Goal: Information Seeking & Learning: Learn about a topic

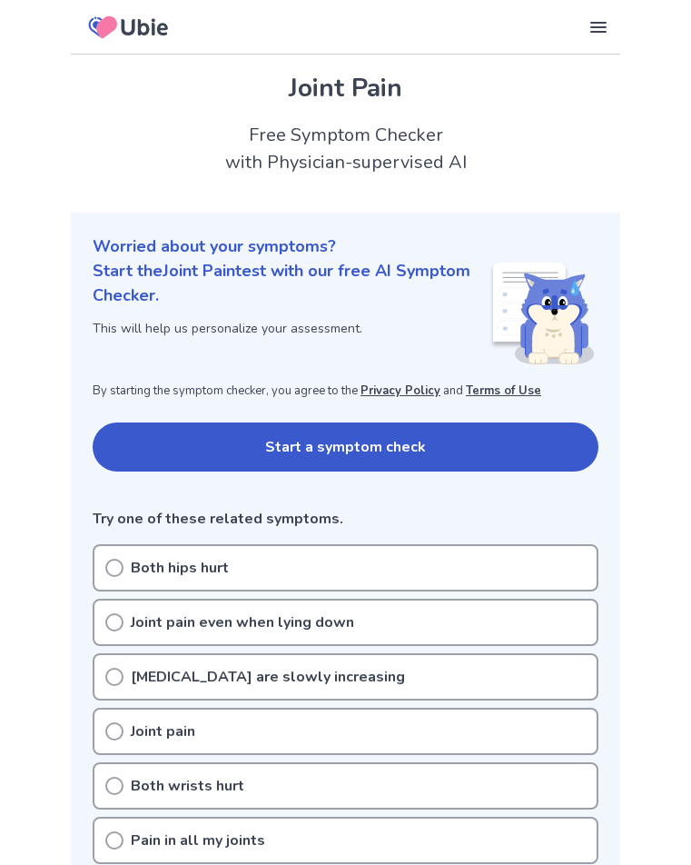
click at [116, 563] on icon at bounding box center [114, 568] width 18 height 18
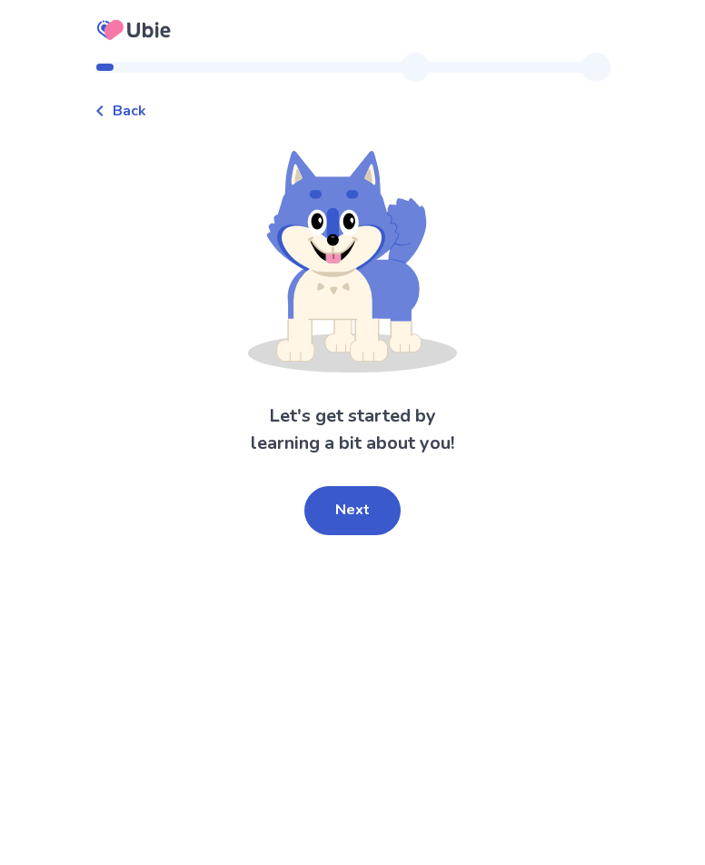
click at [349, 519] on button "Next" at bounding box center [352, 510] width 96 height 49
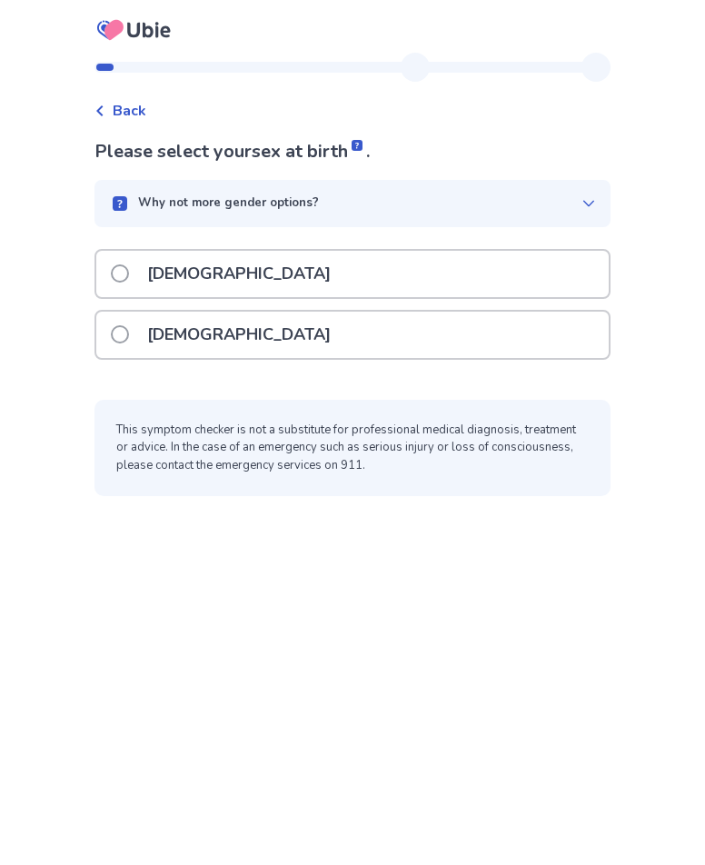
click at [183, 330] on p "[DEMOGRAPHIC_DATA]" at bounding box center [238, 334] width 205 height 46
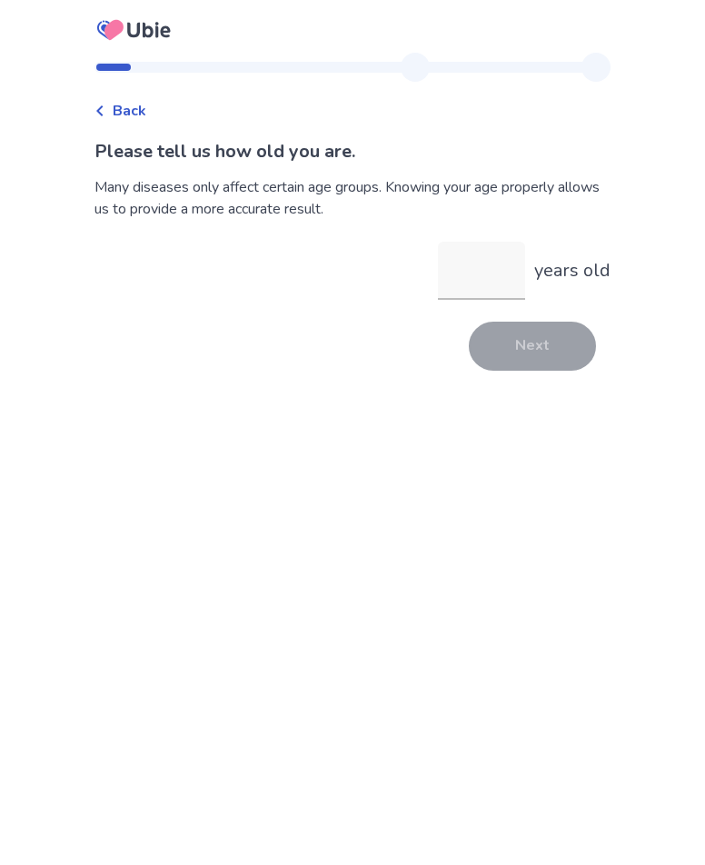
click at [464, 277] on input "years old" at bounding box center [481, 271] width 87 height 58
type input "**"
click at [513, 348] on button "Next" at bounding box center [532, 345] width 127 height 49
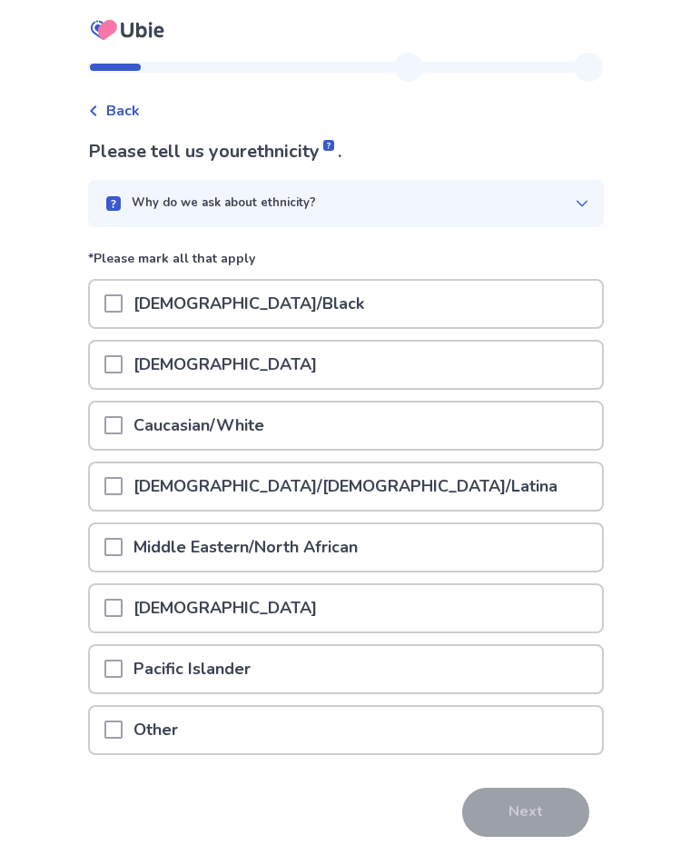
click at [121, 488] on span at bounding box center [113, 486] width 18 height 18
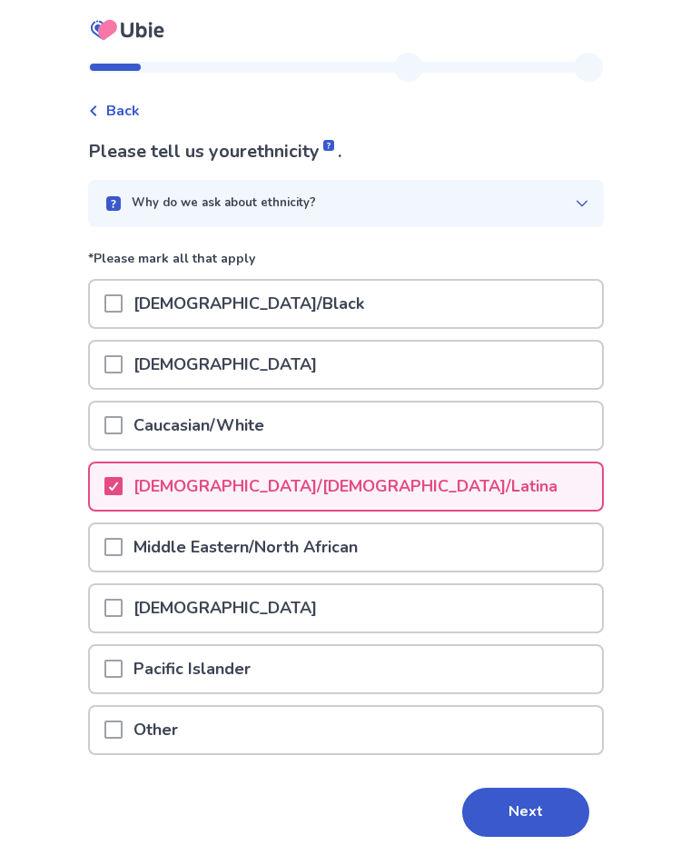
click at [123, 426] on span at bounding box center [113, 425] width 18 height 18
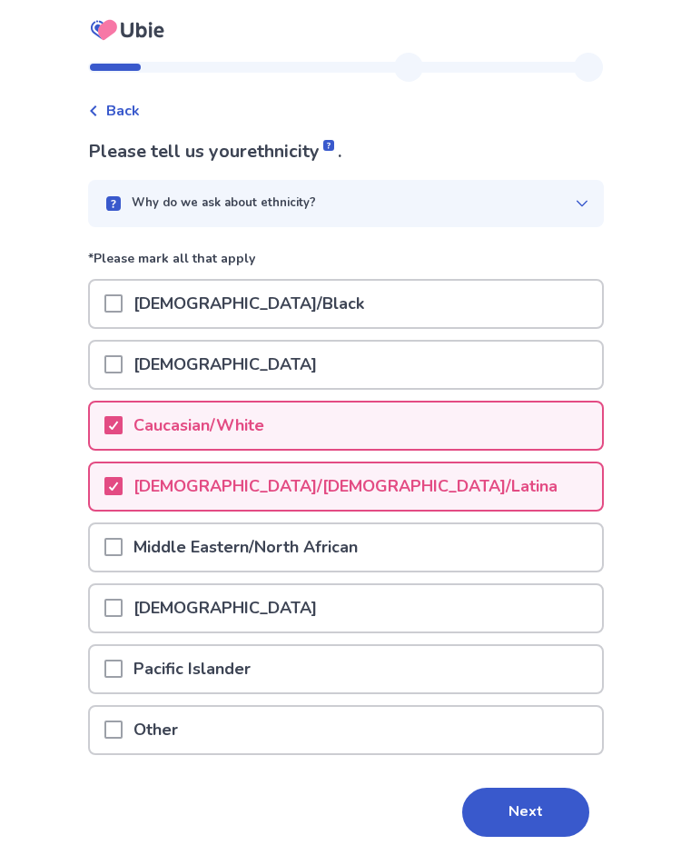
click at [537, 824] on button "Next" at bounding box center [525, 811] width 127 height 49
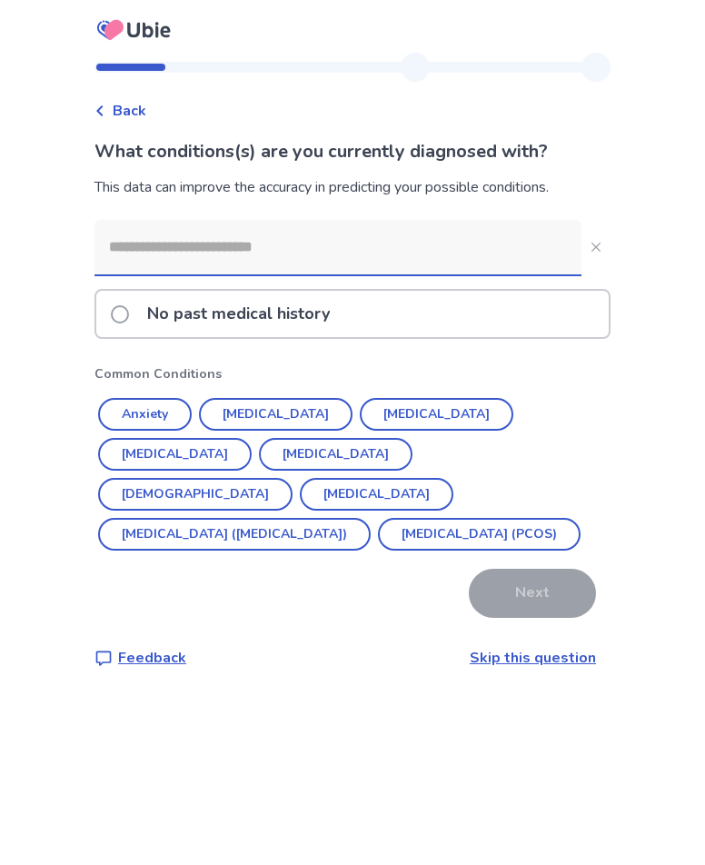
click at [164, 408] on button "Anxiety" at bounding box center [145, 414] width 94 height 33
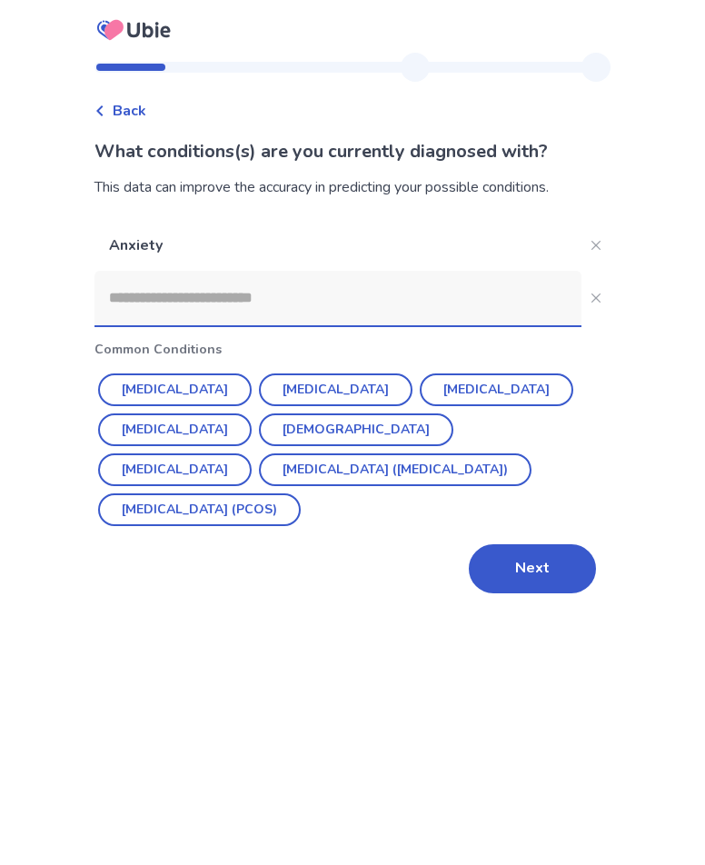
click at [279, 397] on button "[MEDICAL_DATA]" at bounding box center [335, 389] width 153 height 33
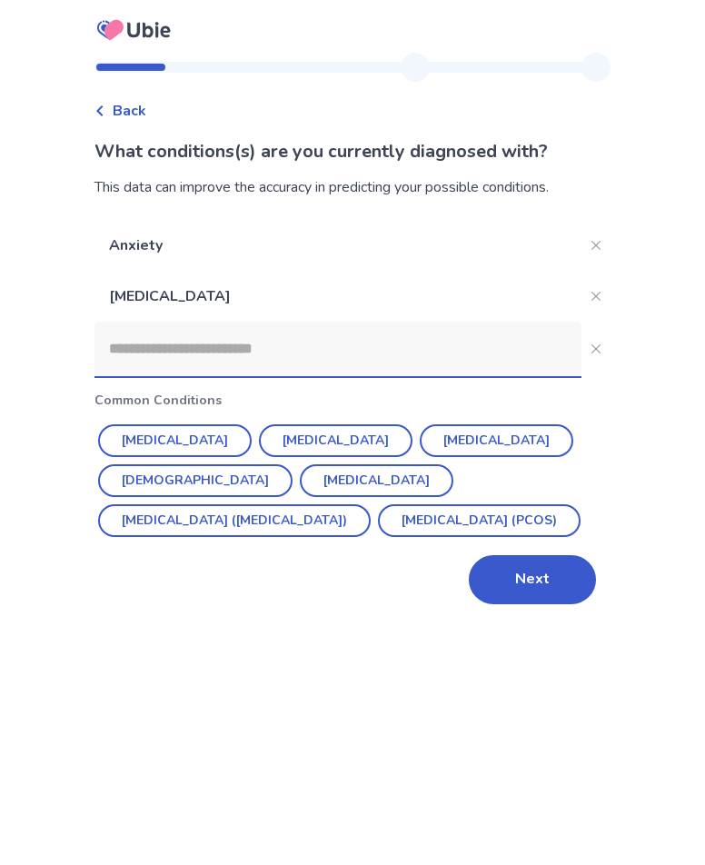
click at [292, 464] on button "[DEMOGRAPHIC_DATA]" at bounding box center [195, 480] width 194 height 33
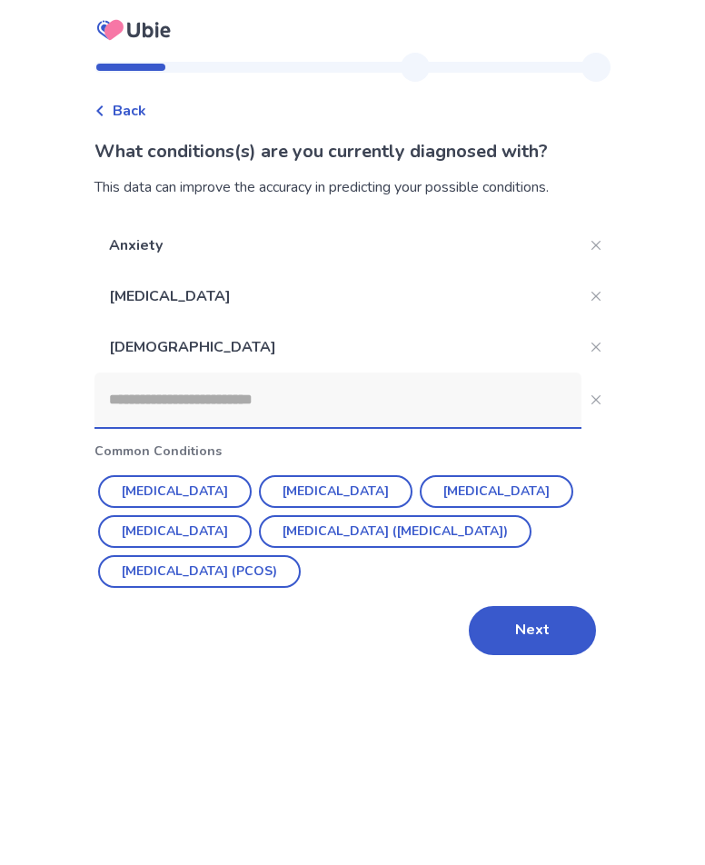
click at [231, 408] on input at bounding box center [337, 399] width 487 height 54
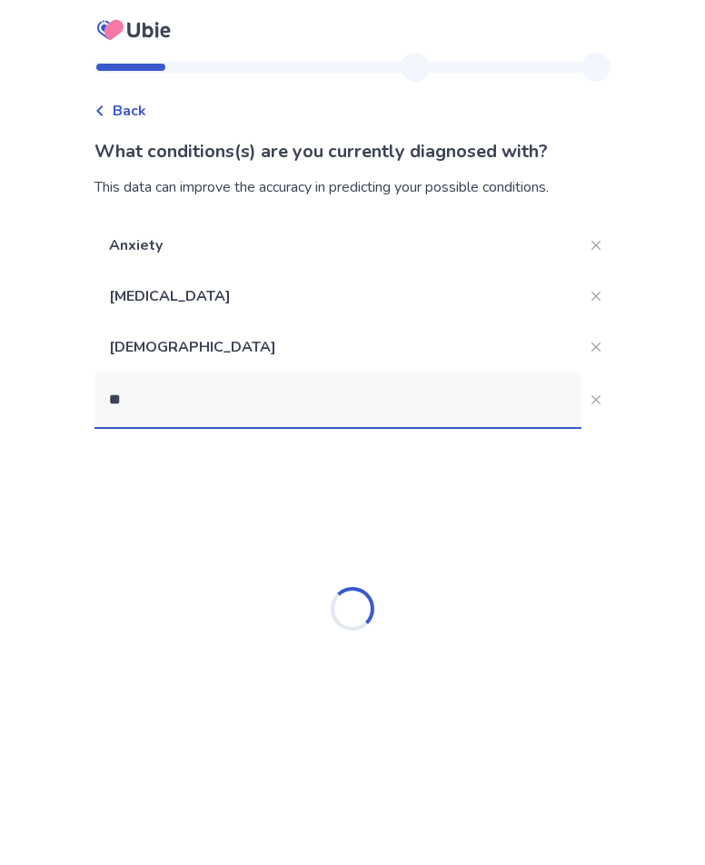
type input "***"
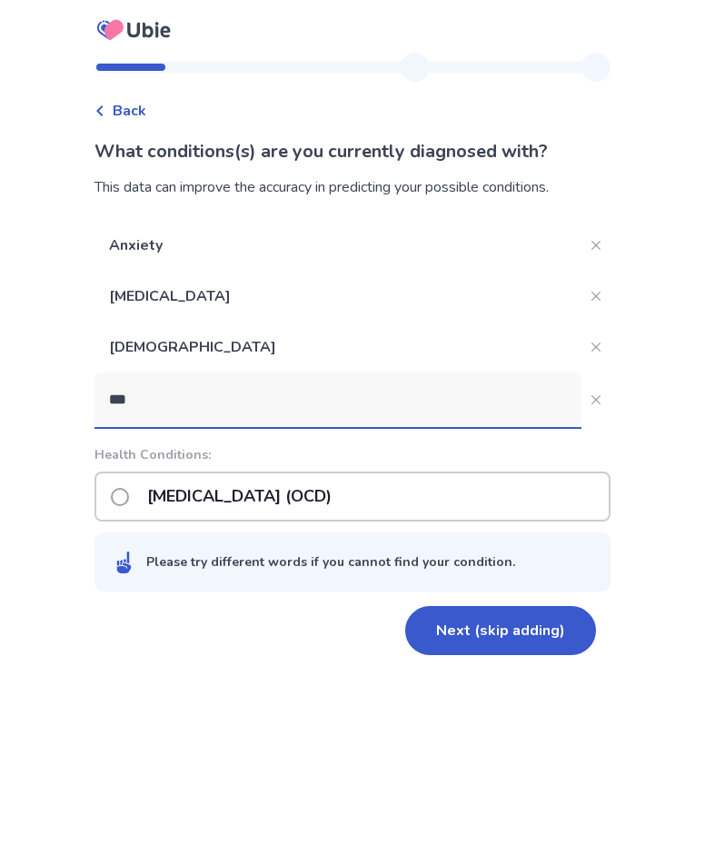
click at [293, 498] on p "[MEDICAL_DATA] (OCD)" at bounding box center [239, 496] width 206 height 46
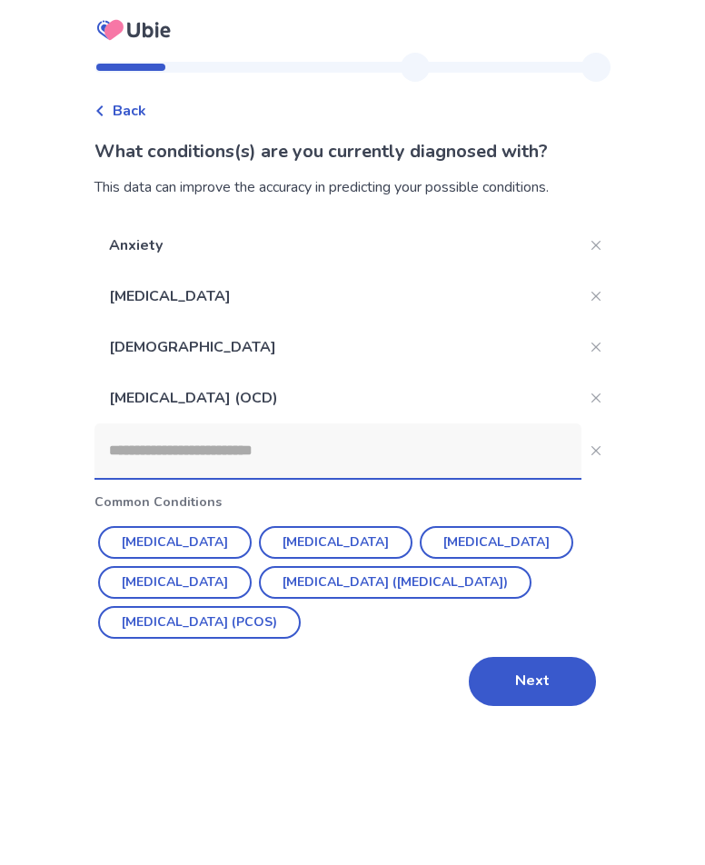
click at [529, 690] on button "Next" at bounding box center [532, 681] width 127 height 49
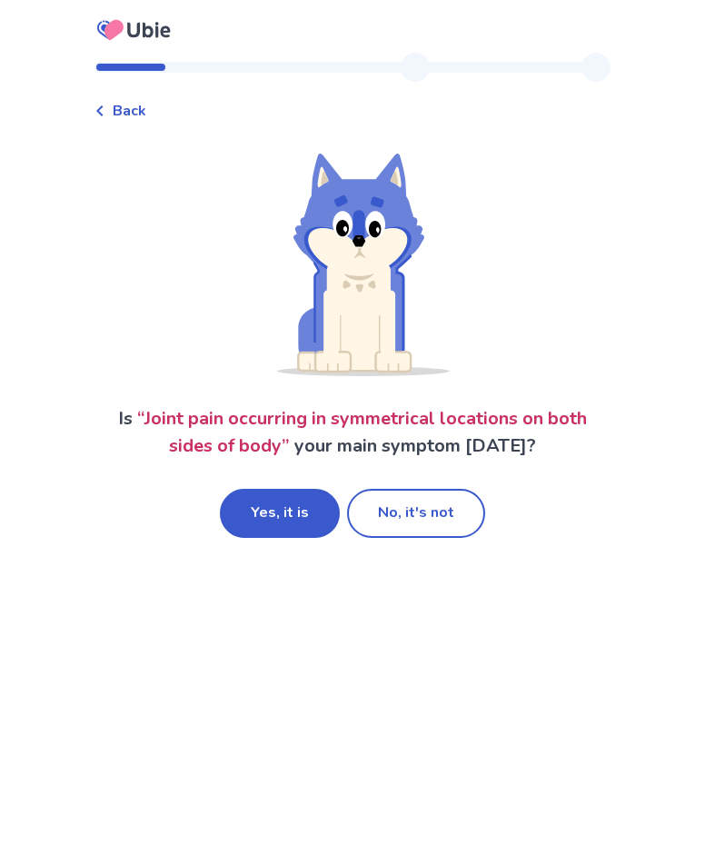
click at [267, 517] on button "Yes, it is" at bounding box center [280, 513] width 120 height 49
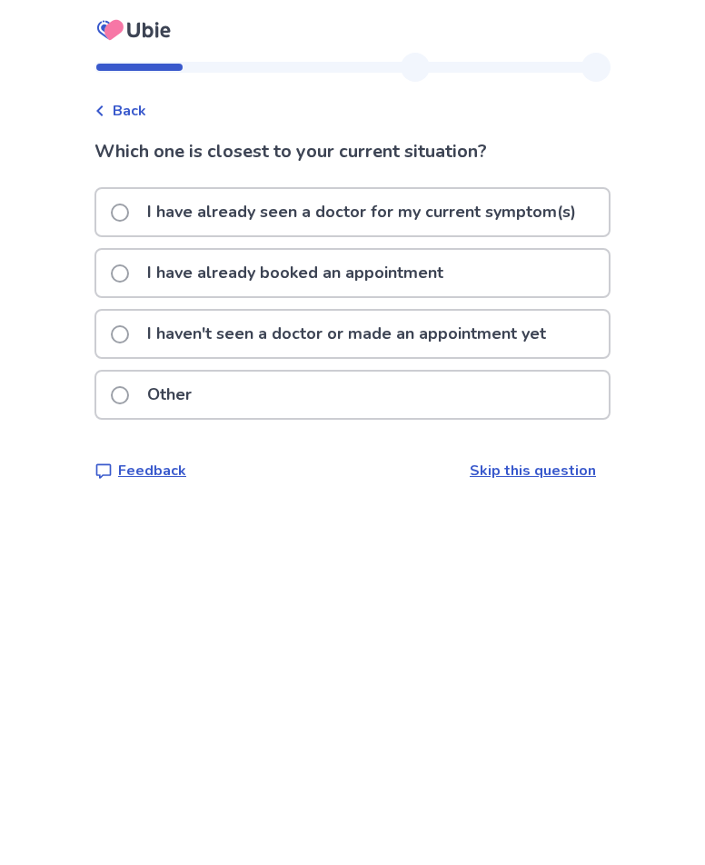
click at [129, 211] on span at bounding box center [120, 212] width 18 height 18
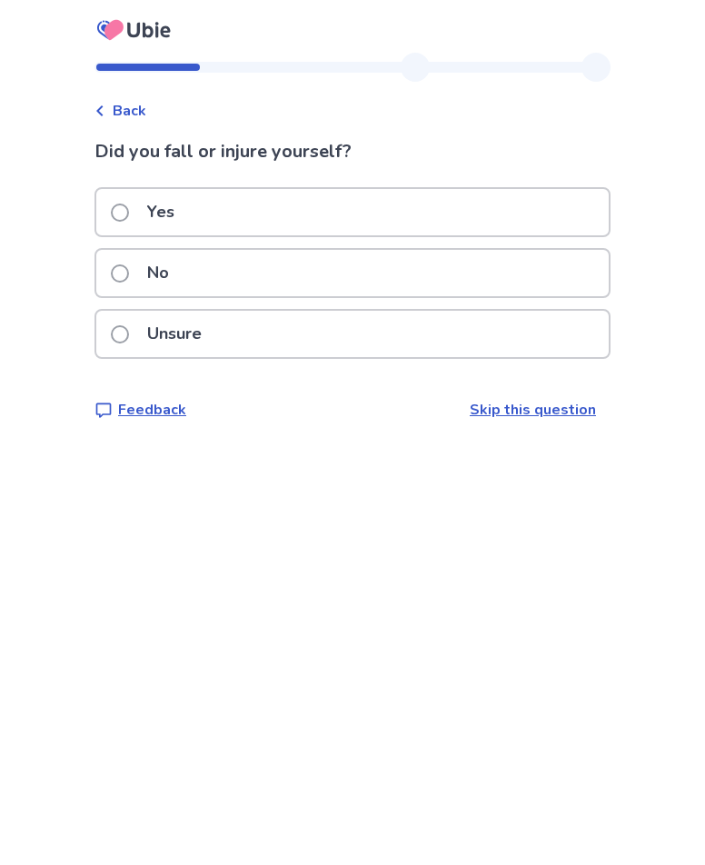
click at [125, 274] on span at bounding box center [120, 273] width 18 height 18
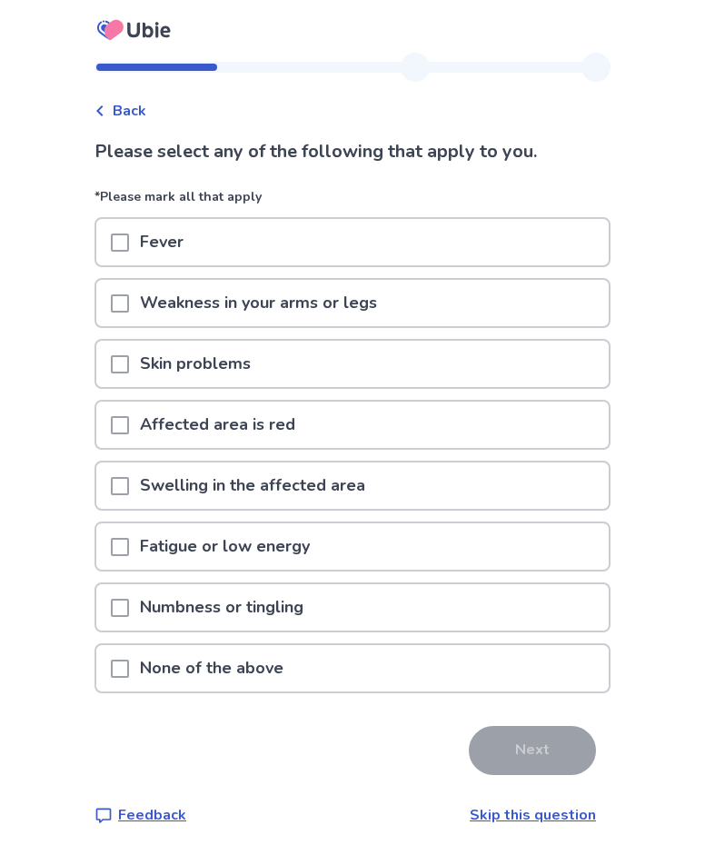
click at [142, 489] on p "Swelling in the affected area" at bounding box center [252, 485] width 247 height 46
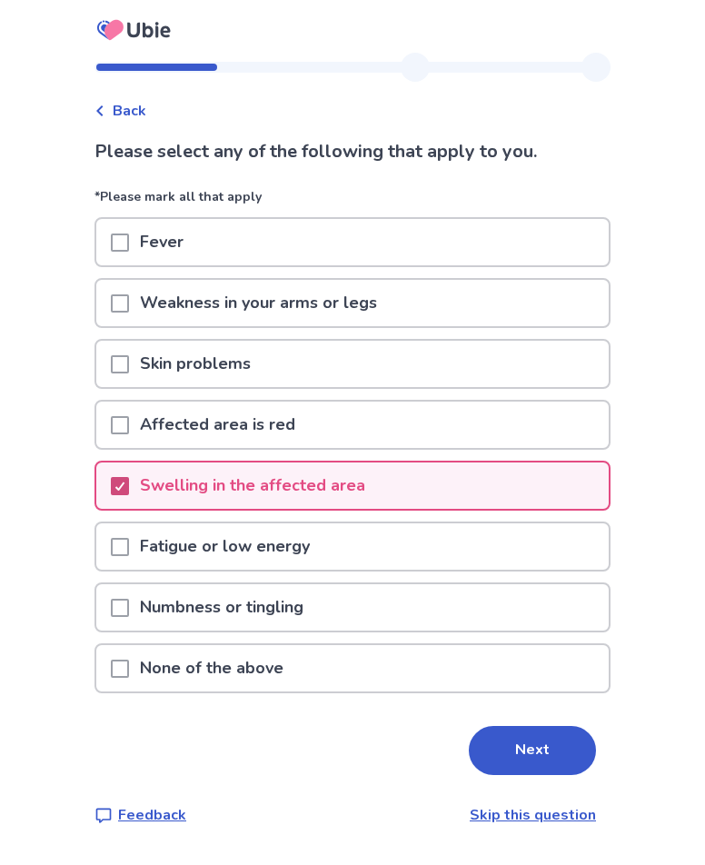
click at [125, 491] on div at bounding box center [119, 486] width 11 height 15
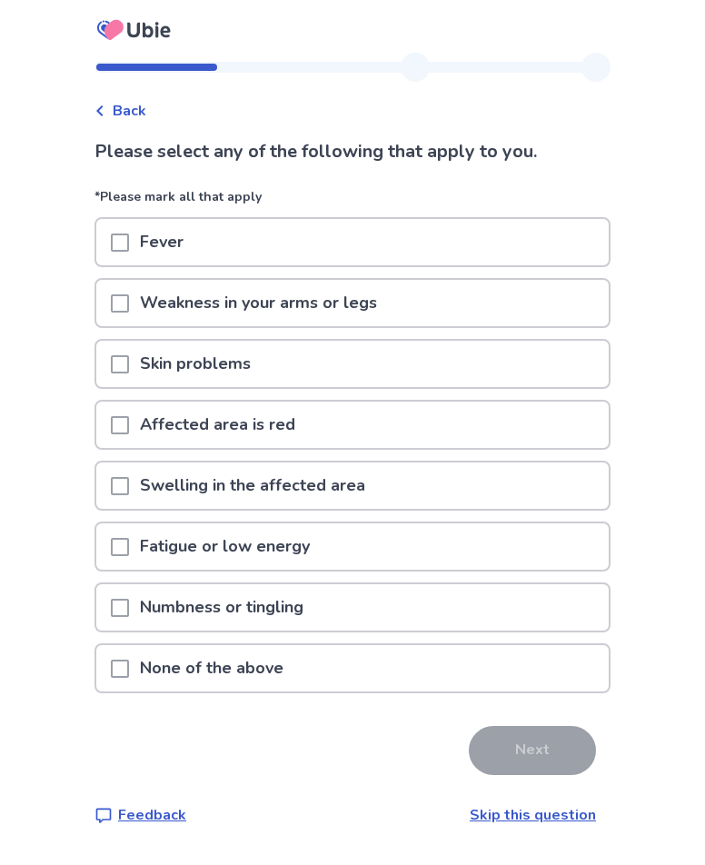
click at [129, 660] on span at bounding box center [120, 668] width 18 height 18
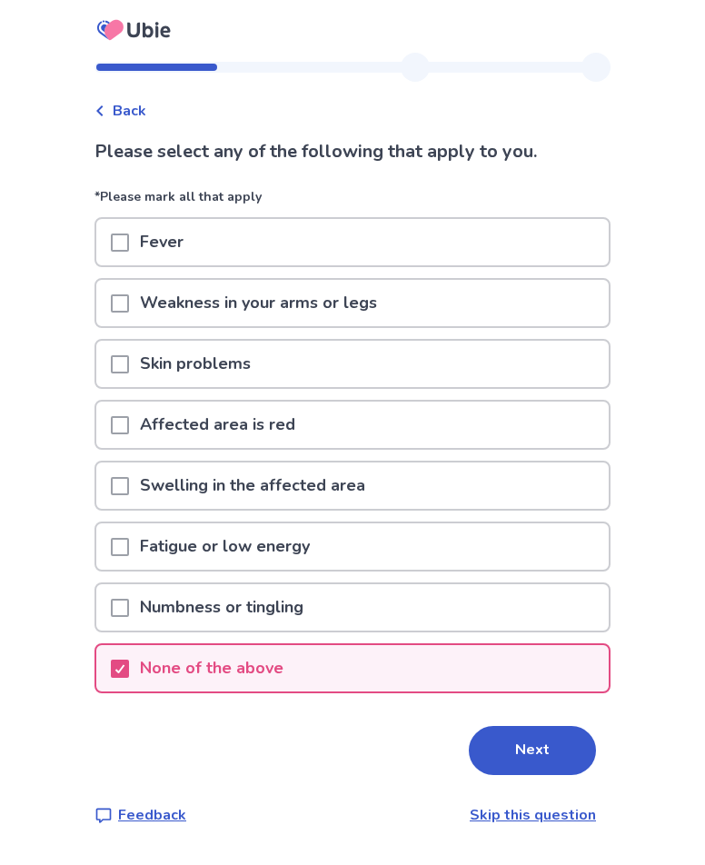
click at [524, 759] on button "Next" at bounding box center [532, 750] width 127 height 49
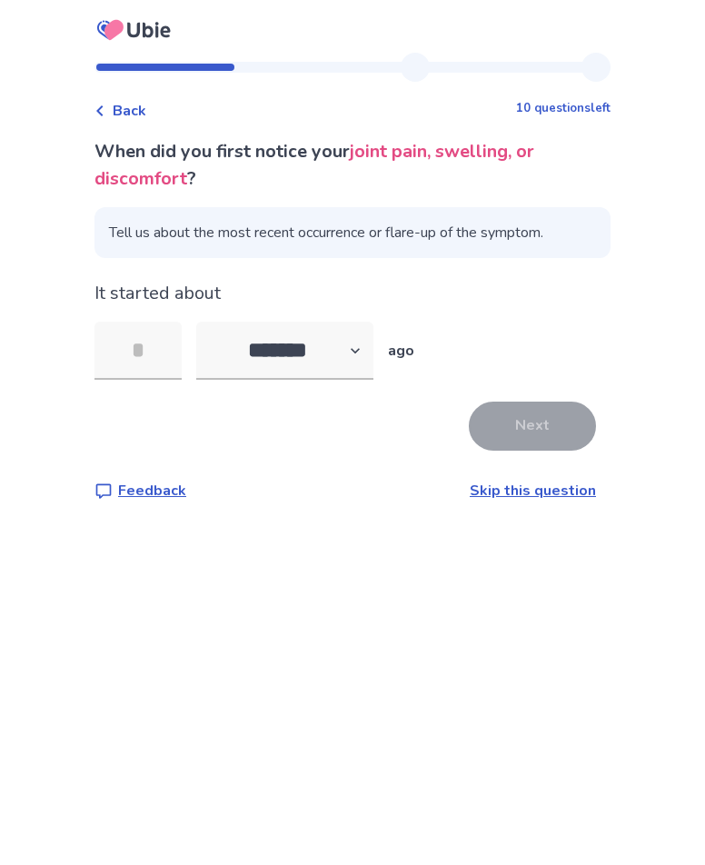
click at [152, 349] on input "tel" at bounding box center [137, 350] width 87 height 58
click at [323, 359] on select "******* ****** ******* ******** *******" at bounding box center [284, 350] width 177 height 58
select select "*"
click at [207, 321] on select "******* ****** ******* ******** *******" at bounding box center [284, 350] width 177 height 58
click at [170, 348] on input "tel" at bounding box center [137, 350] width 87 height 58
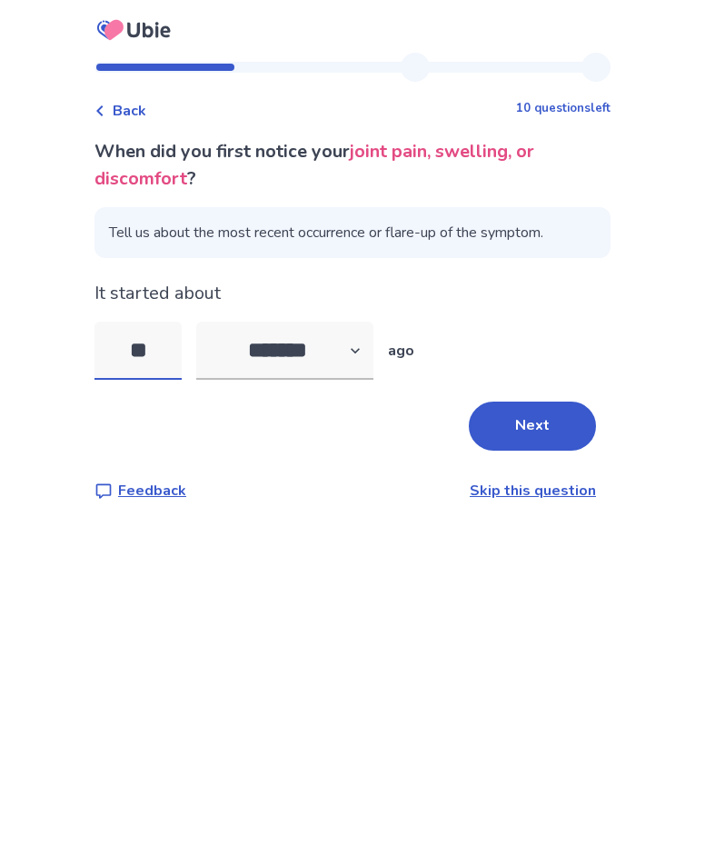
type input "**"
click at [302, 551] on div "Back 10 questions left When did you first notice your joint pain, swelling, or …" at bounding box center [352, 432] width 705 height 865
click at [549, 434] on button "Next" at bounding box center [532, 425] width 127 height 49
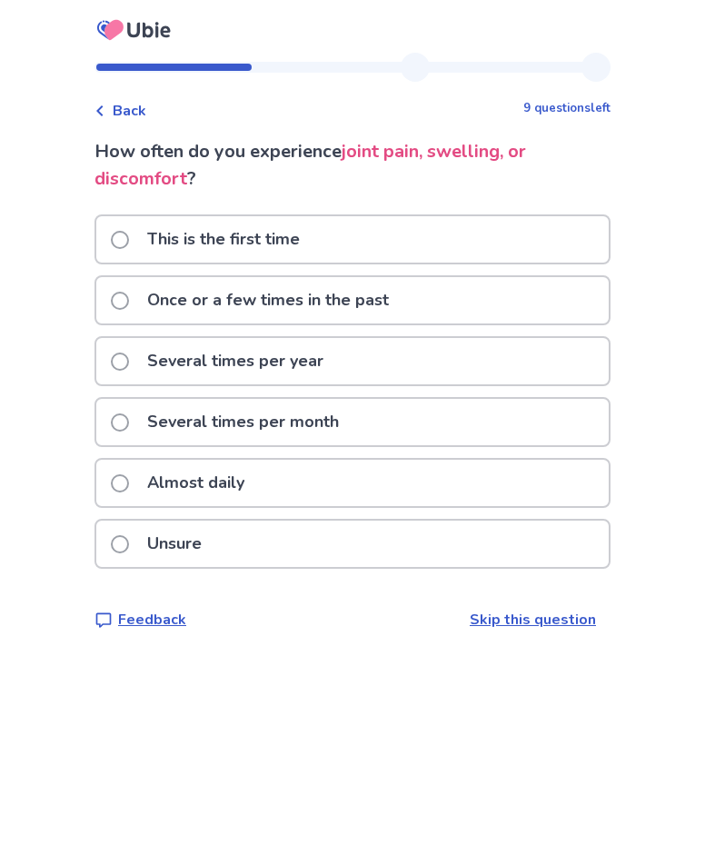
click at [124, 480] on span at bounding box center [120, 483] width 18 height 18
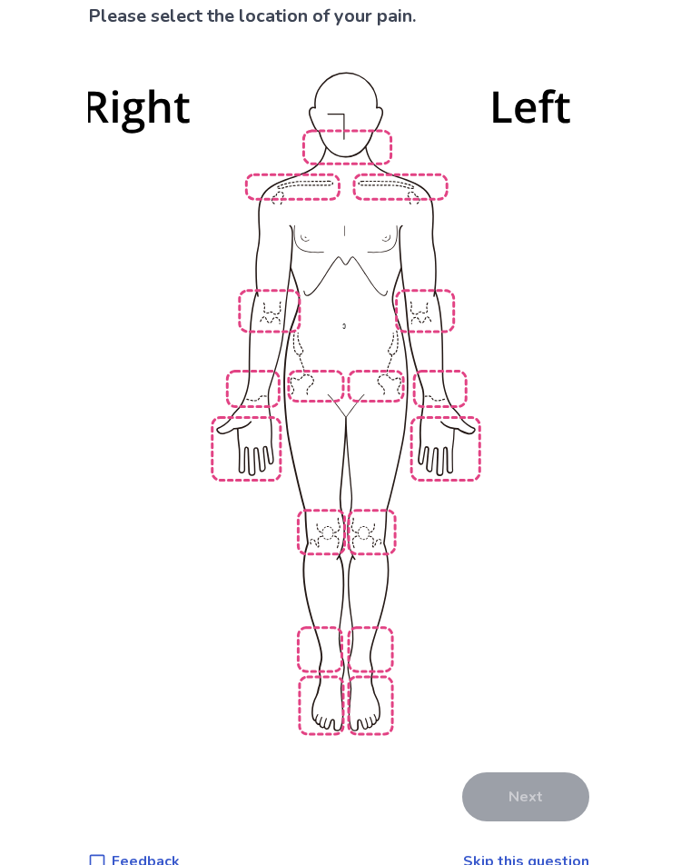
scroll to position [143, 0]
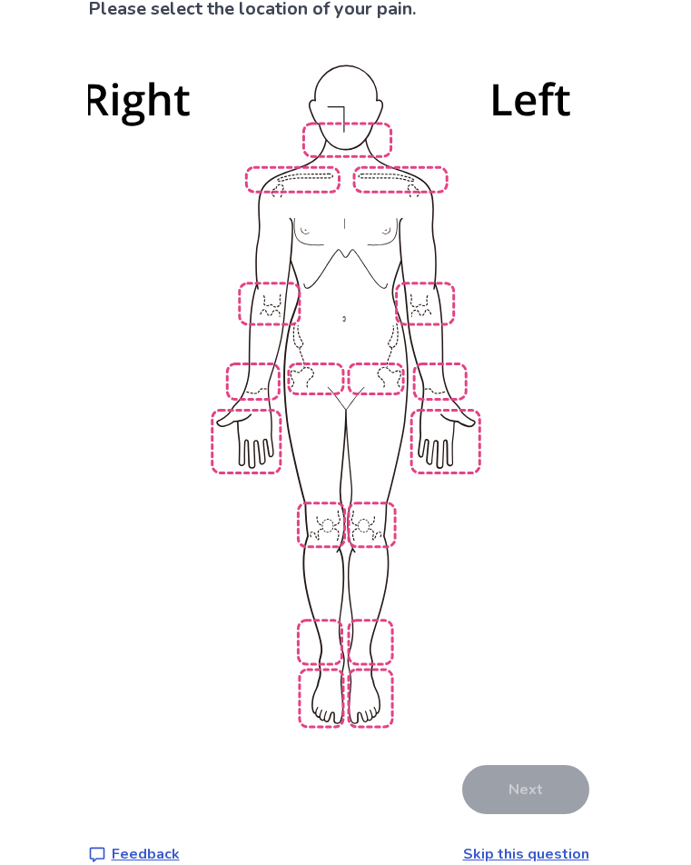
click at [319, 509] on img at bounding box center [346, 393] width 1032 height 698
click at [381, 505] on img at bounding box center [346, 393] width 1032 height 698
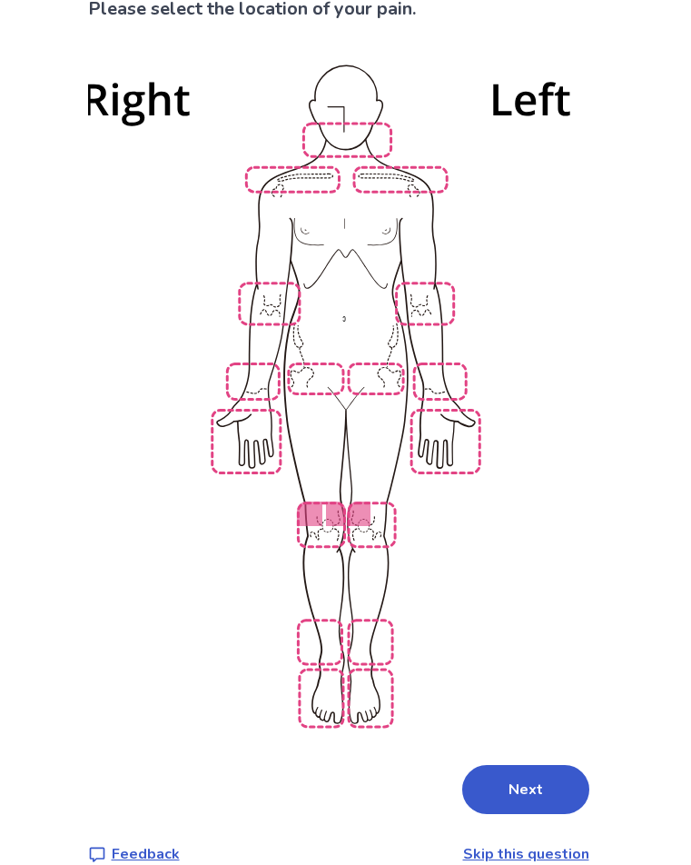
click at [370, 361] on img at bounding box center [346, 393] width 1032 height 698
click at [306, 361] on img at bounding box center [346, 393] width 1032 height 698
click at [512, 768] on button "Next" at bounding box center [525, 789] width 127 height 49
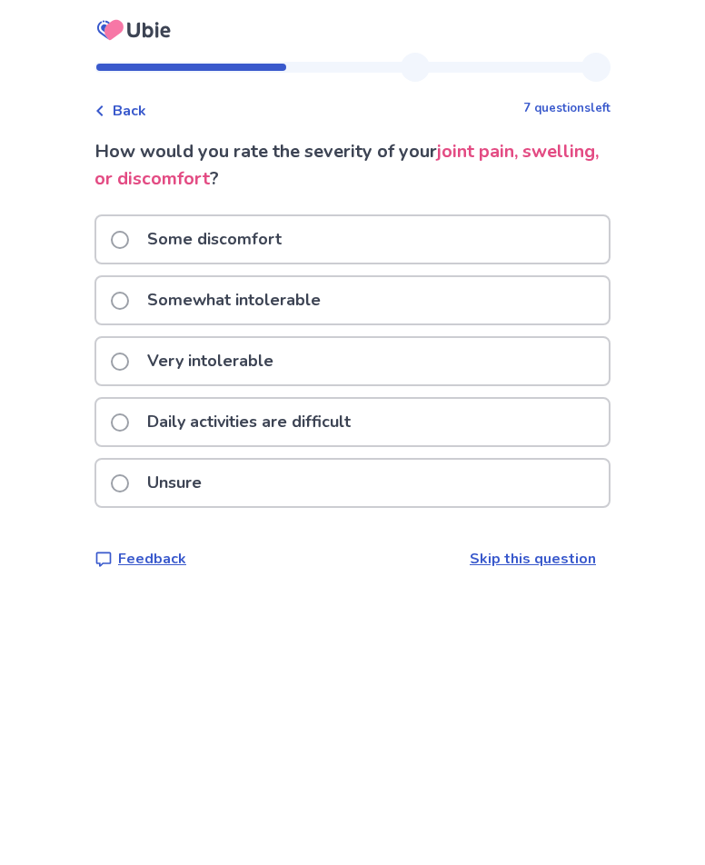
click at [129, 420] on span at bounding box center [120, 422] width 18 height 18
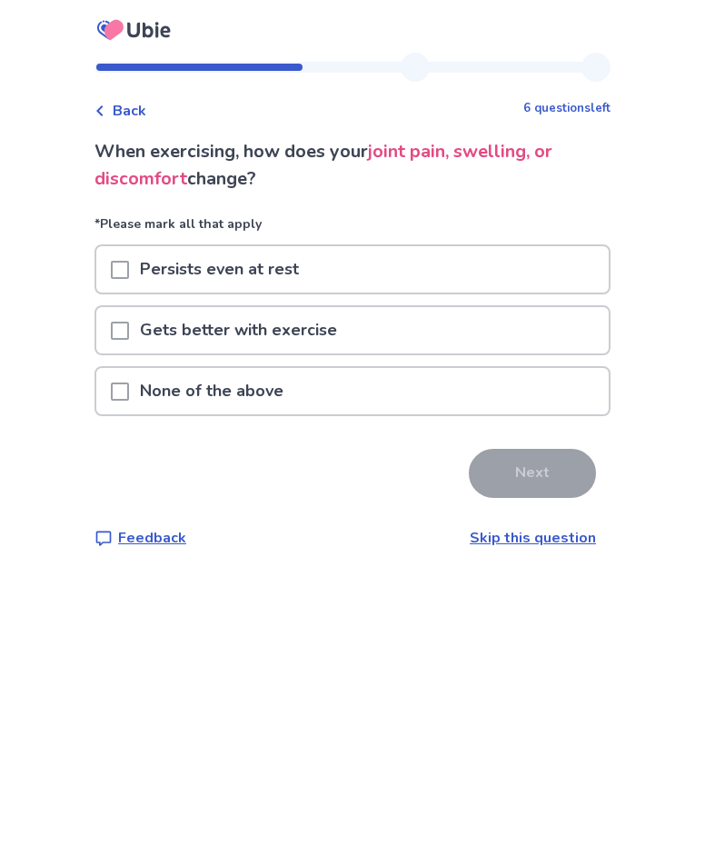
click at [129, 266] on span at bounding box center [120, 270] width 18 height 18
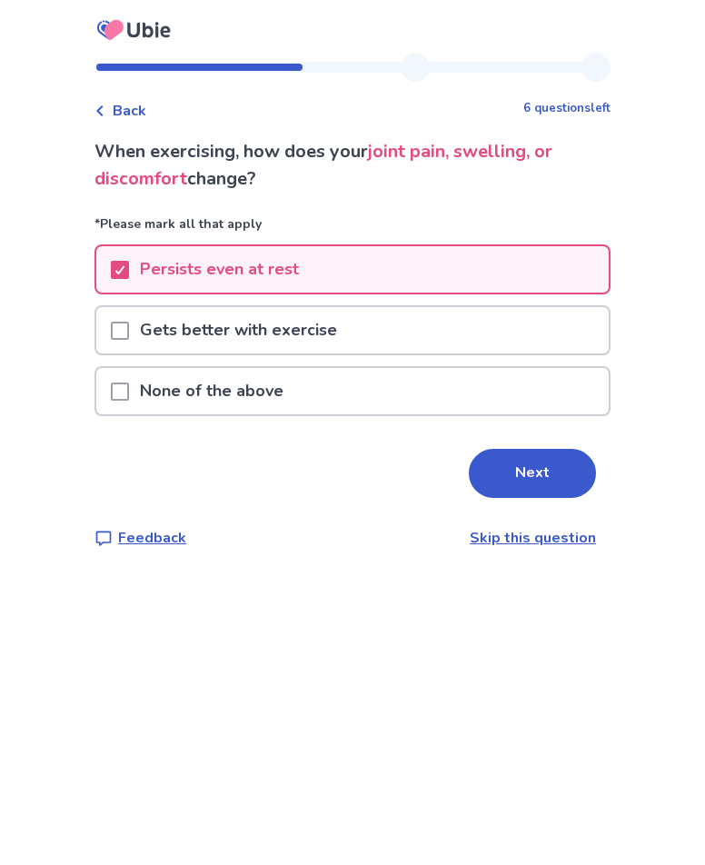
click at [552, 488] on button "Next" at bounding box center [532, 473] width 127 height 49
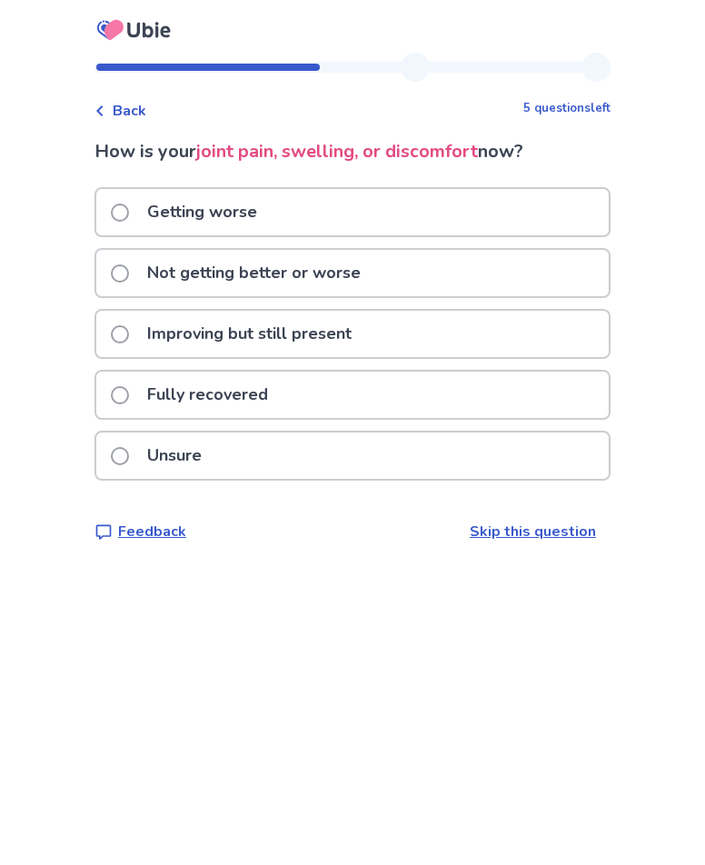
click at [129, 272] on span at bounding box center [120, 273] width 18 height 18
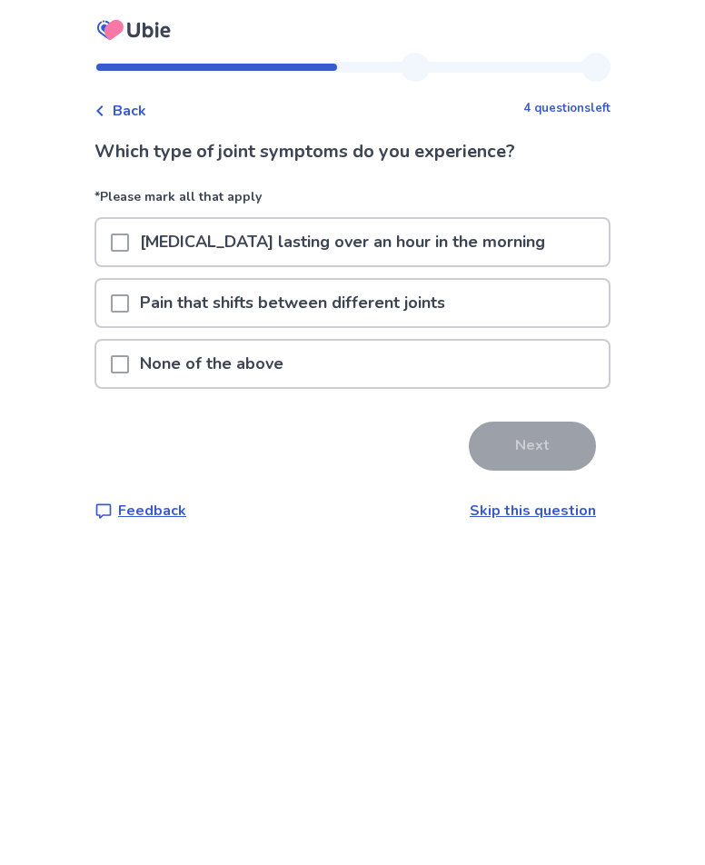
click at [129, 292] on div at bounding box center [120, 303] width 18 height 46
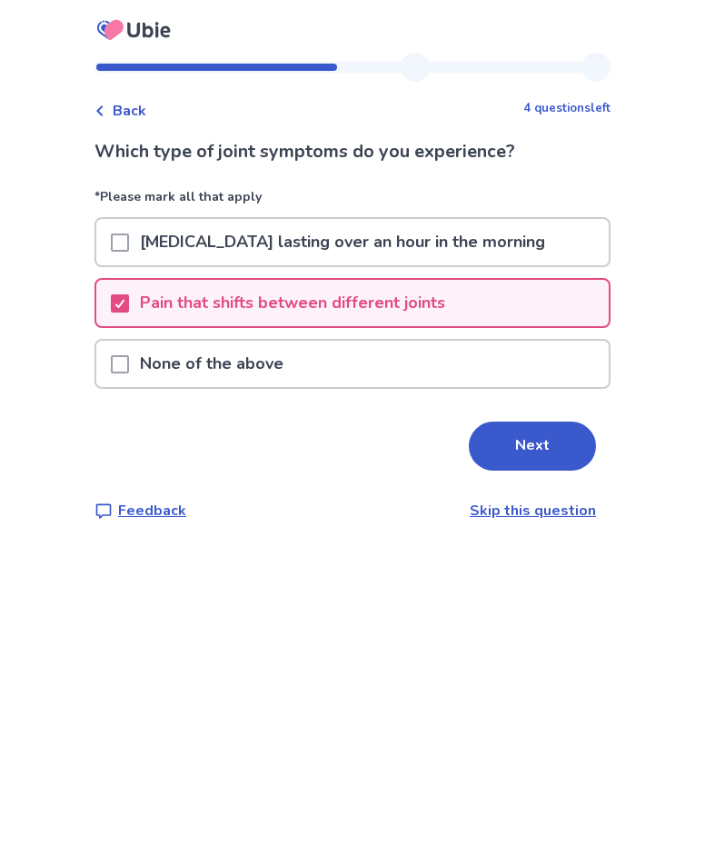
click at [527, 438] on button "Next" at bounding box center [532, 445] width 127 height 49
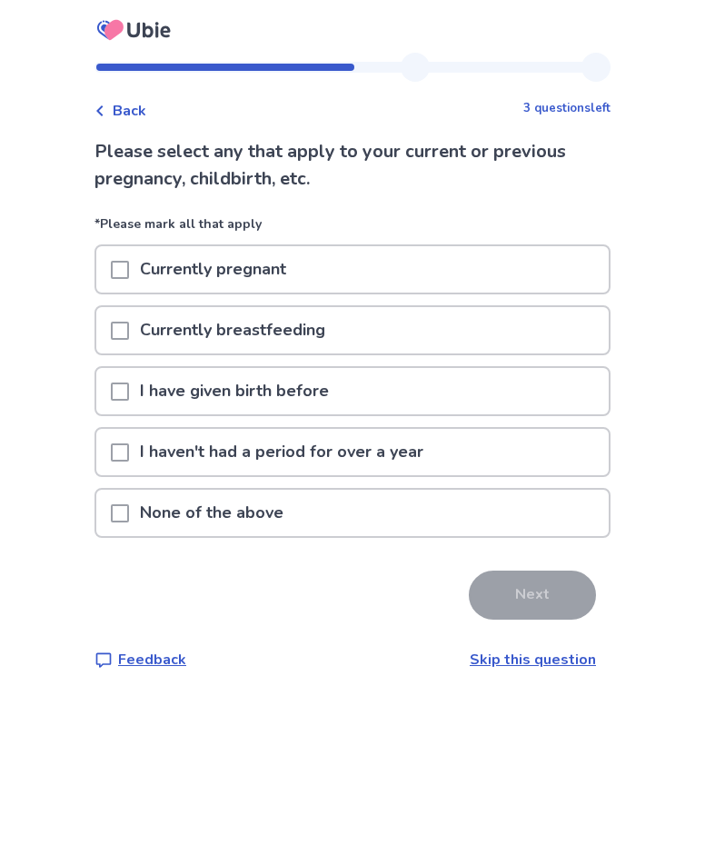
click at [129, 515] on span at bounding box center [120, 513] width 18 height 18
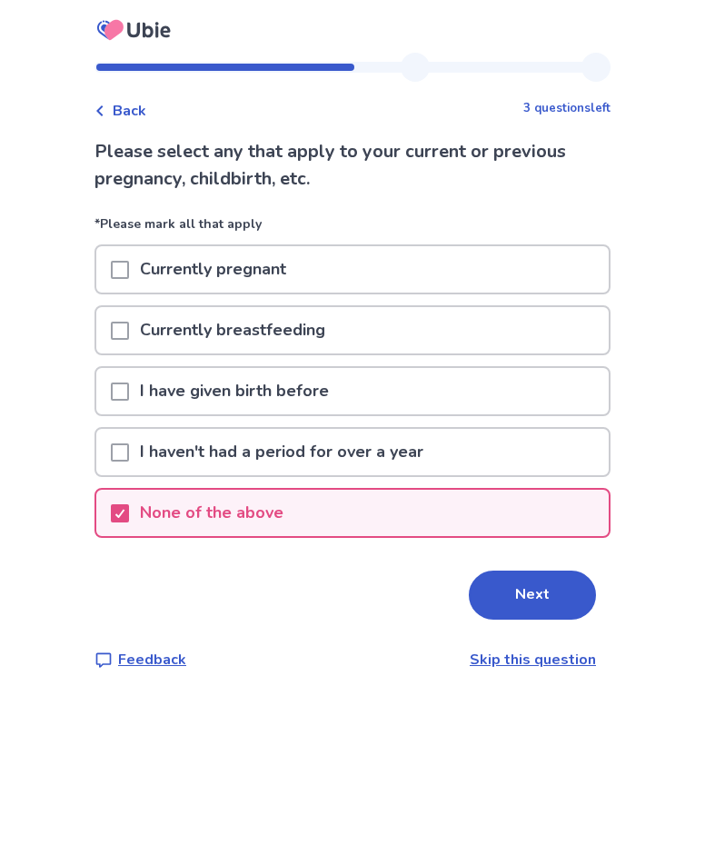
click at [519, 604] on button "Next" at bounding box center [532, 594] width 127 height 49
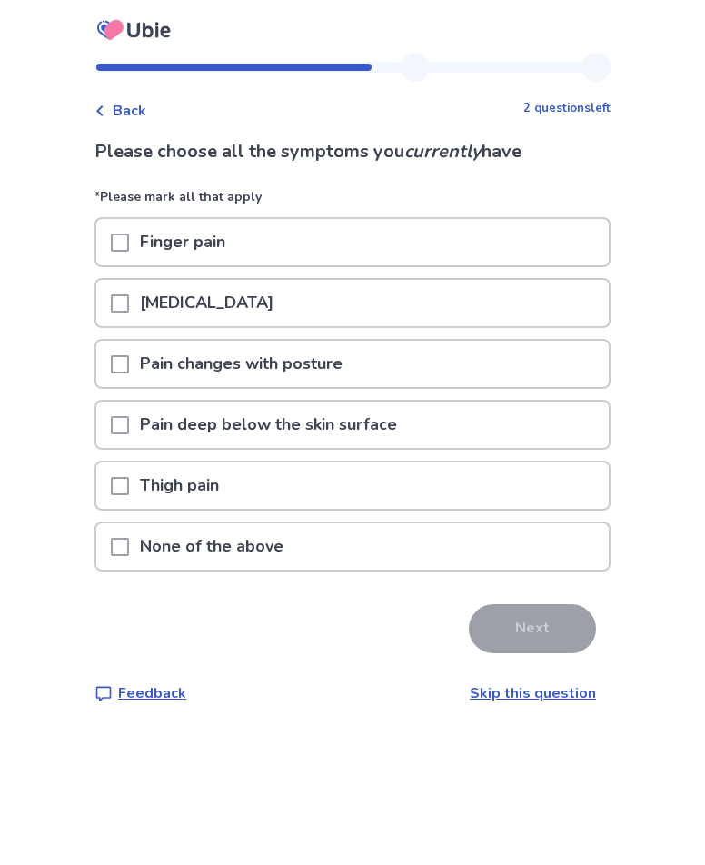
click at [129, 303] on span at bounding box center [120, 303] width 18 height 18
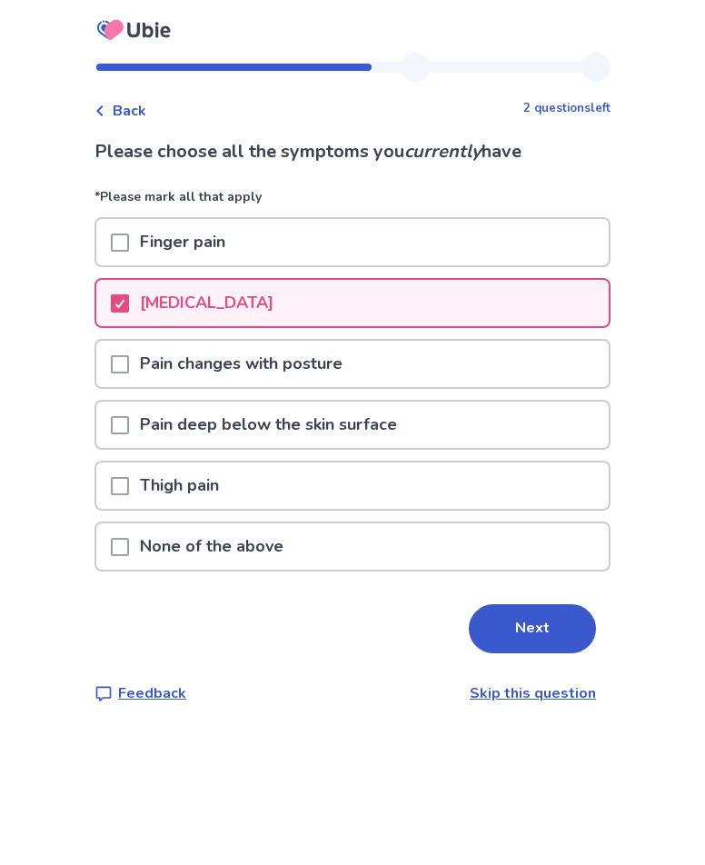
click at [125, 488] on span at bounding box center [120, 486] width 18 height 18
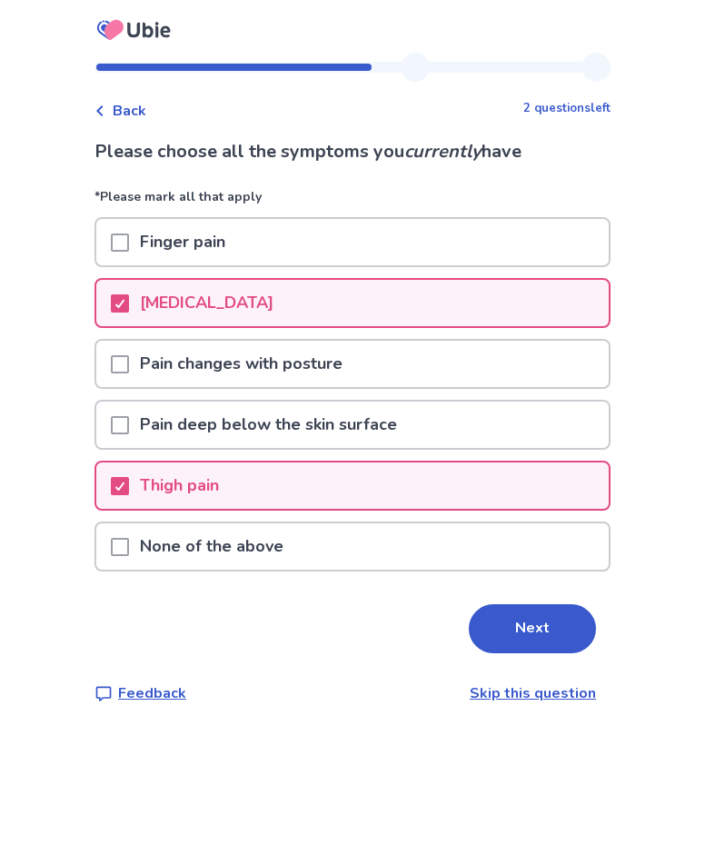
click at [129, 435] on div at bounding box center [120, 424] width 18 height 46
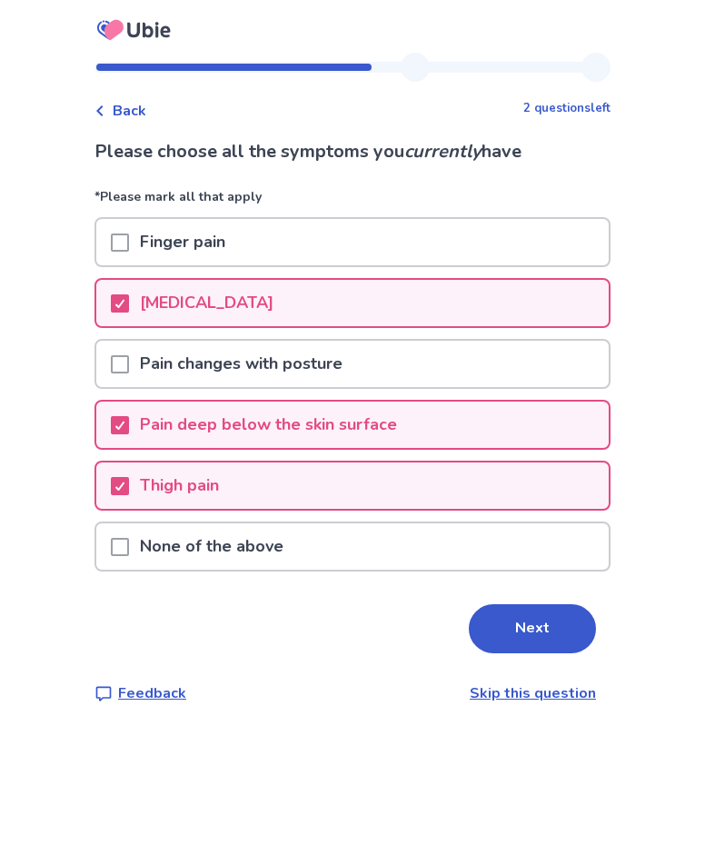
click at [536, 635] on button "Next" at bounding box center [532, 628] width 127 height 49
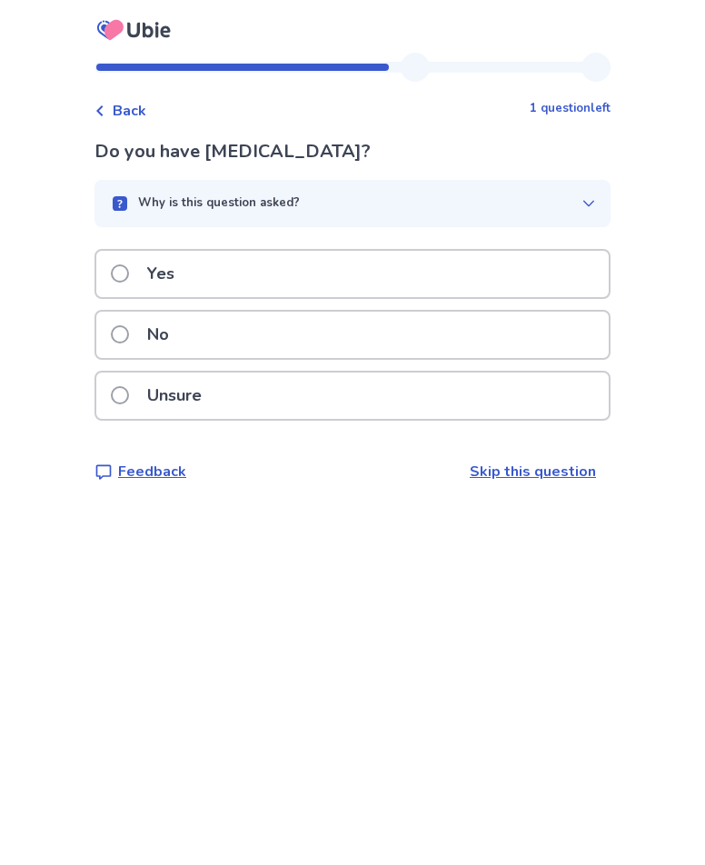
click at [129, 279] on span at bounding box center [120, 273] width 18 height 18
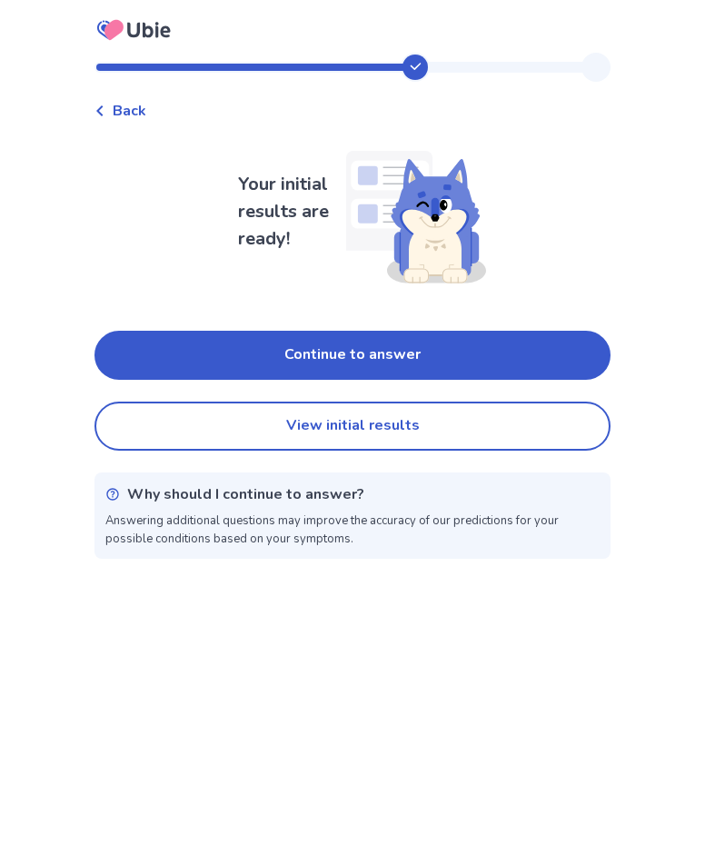
click at [394, 350] on button "Continue to answer" at bounding box center [352, 355] width 516 height 49
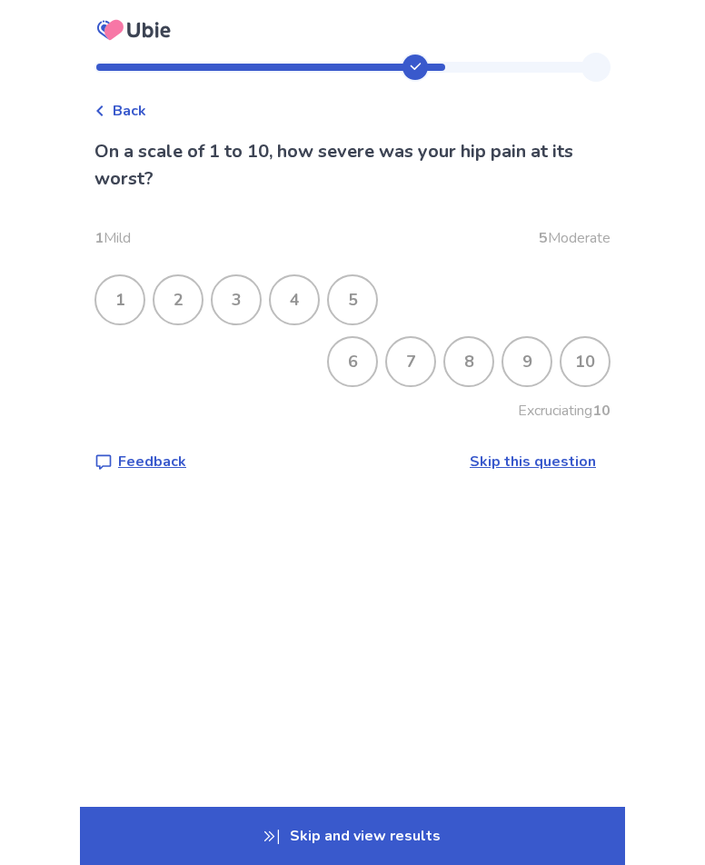
click at [574, 353] on div "10" at bounding box center [584, 361] width 47 height 47
click at [571, 353] on div "10" at bounding box center [584, 361] width 47 height 47
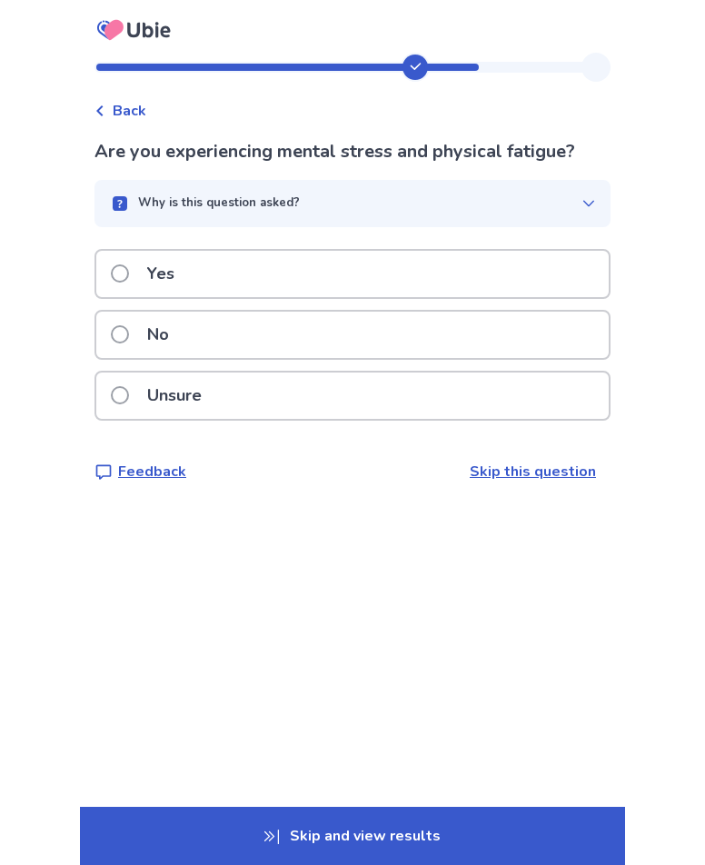
click at [584, 201] on icon "button" at bounding box center [588, 203] width 15 height 15
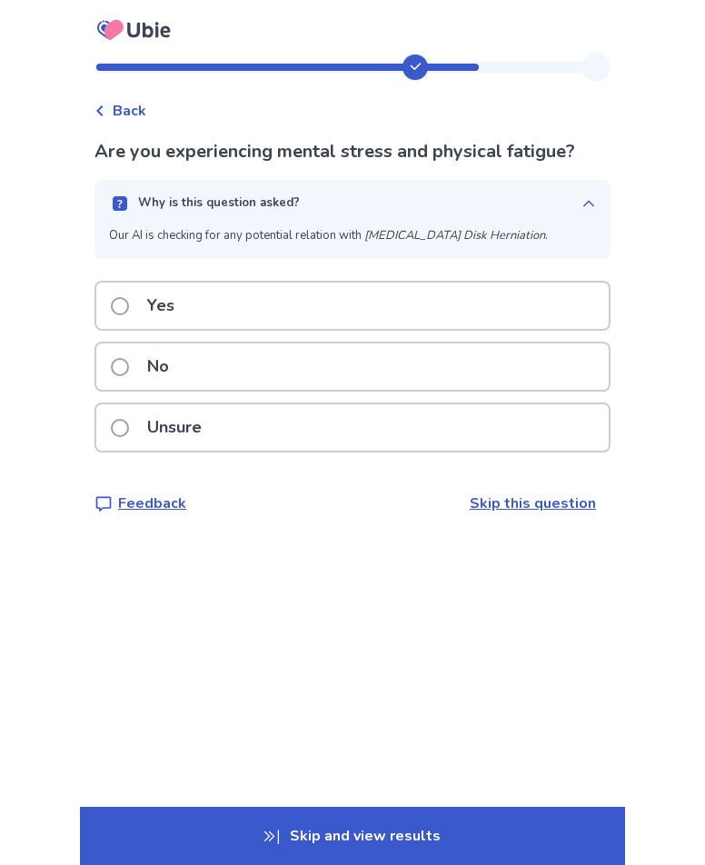
click at [581, 196] on icon "button" at bounding box center [588, 203] width 15 height 15
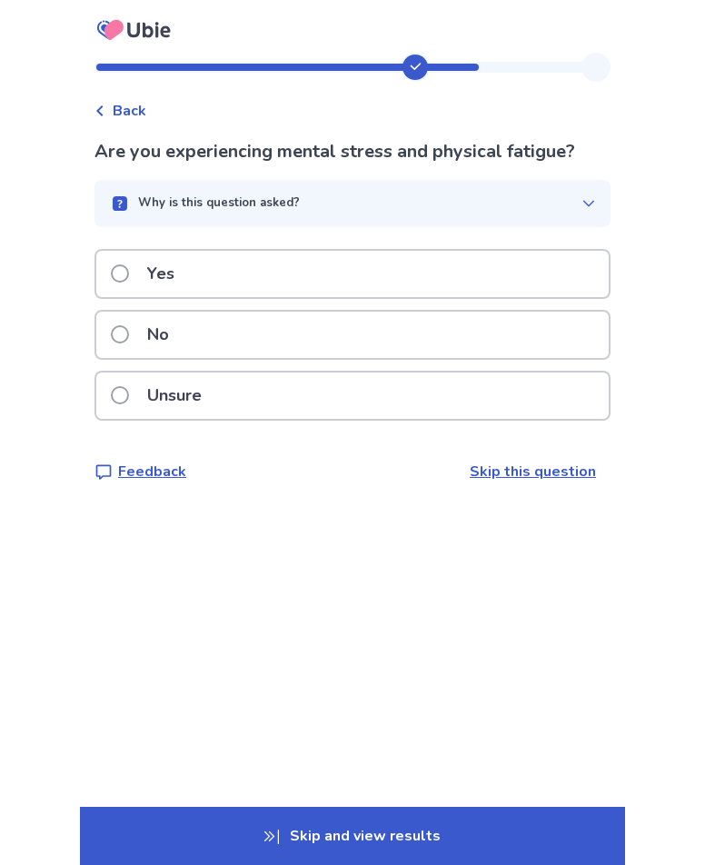
click at [129, 270] on span at bounding box center [120, 273] width 18 height 18
click at [128, 272] on span at bounding box center [120, 273] width 18 height 18
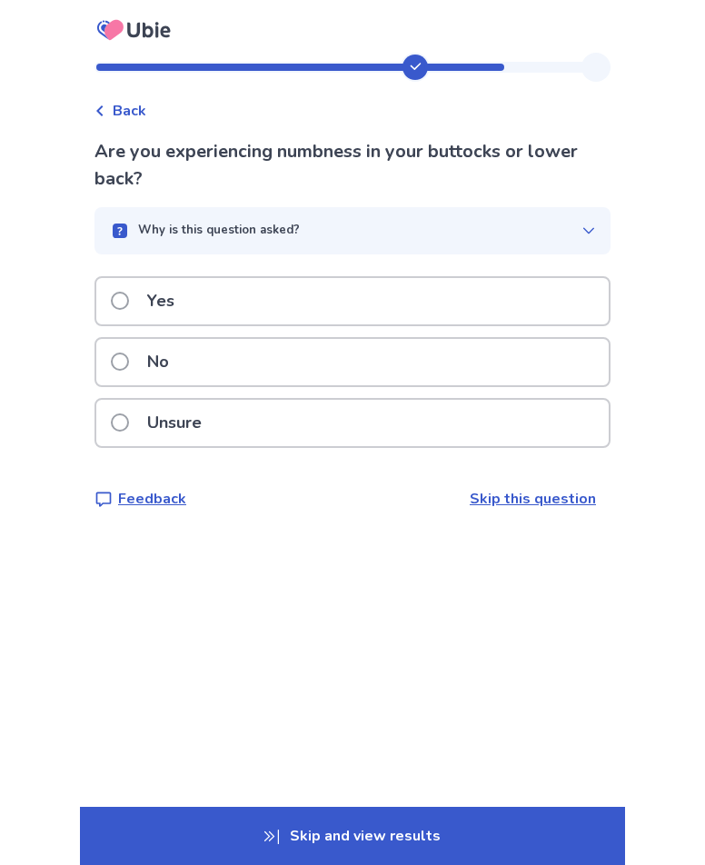
click at [581, 227] on icon "button" at bounding box center [588, 230] width 15 height 15
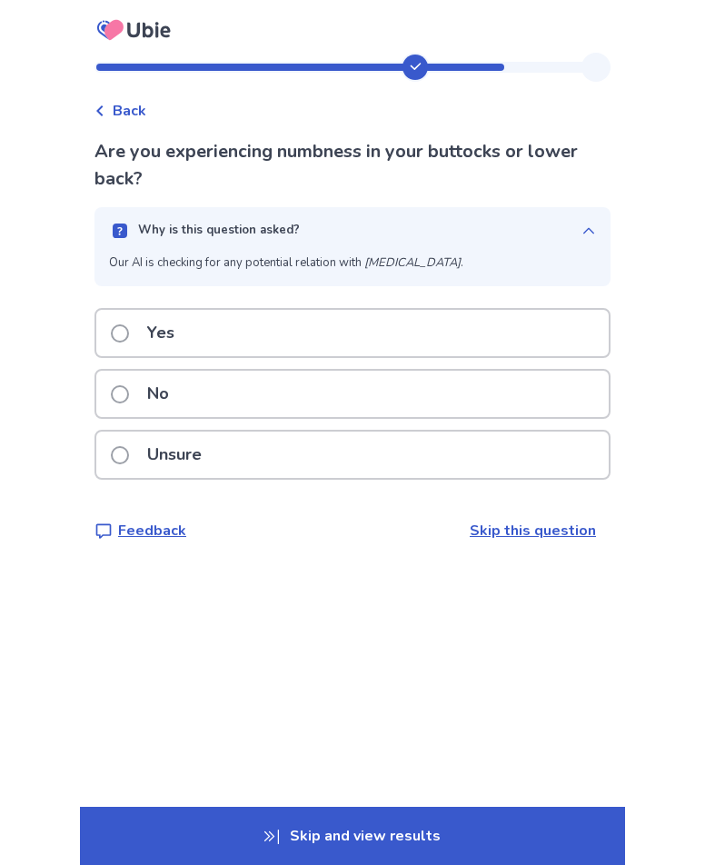
click at [581, 227] on icon "button" at bounding box center [588, 230] width 15 height 15
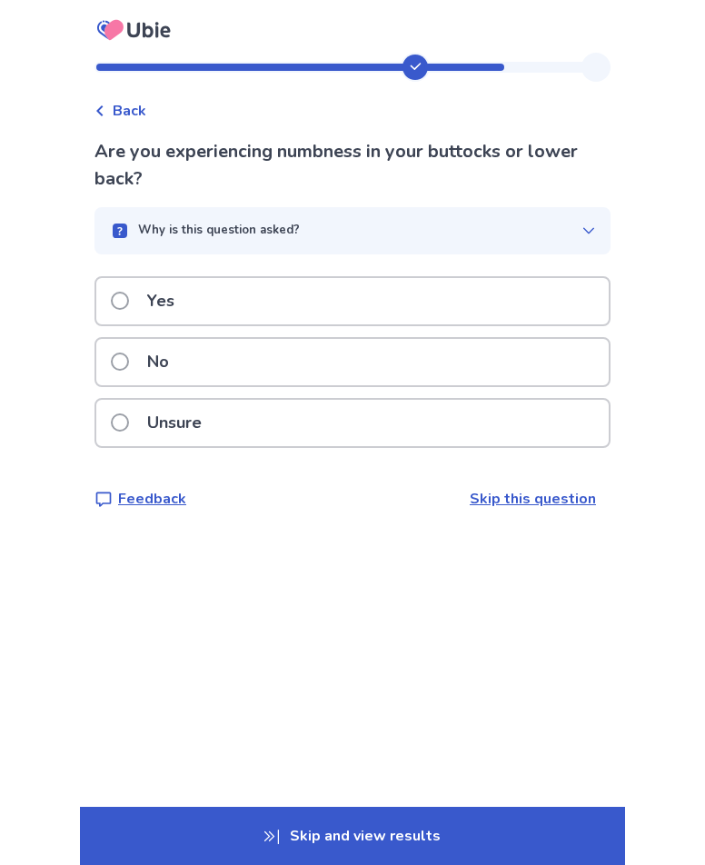
click at [123, 418] on span at bounding box center [120, 422] width 18 height 18
click at [129, 415] on span at bounding box center [120, 422] width 18 height 18
click at [140, 420] on label "Unsure" at bounding box center [162, 423] width 102 height 46
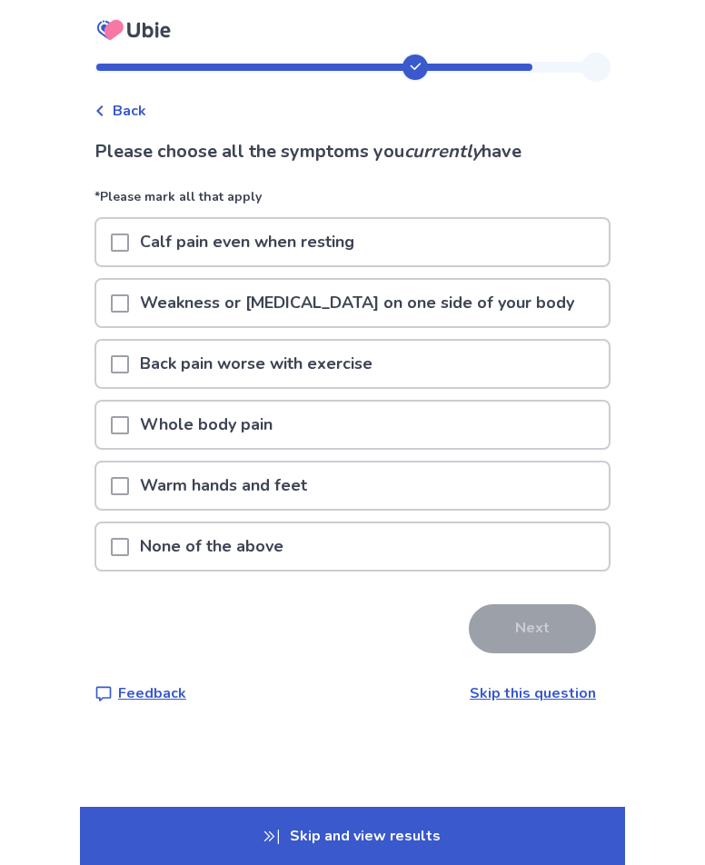
click at [129, 361] on span at bounding box center [120, 364] width 18 height 18
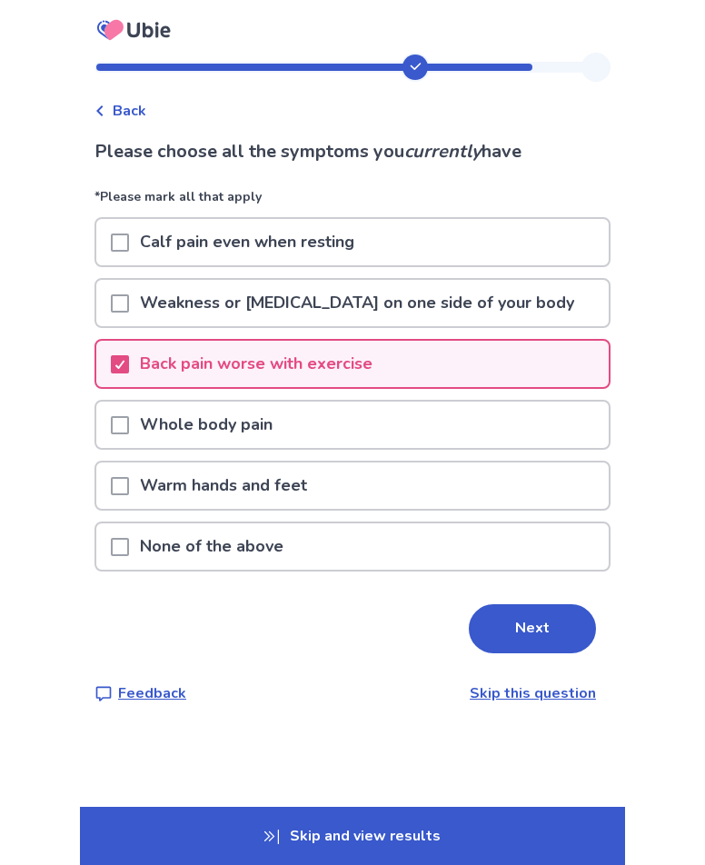
click at [525, 633] on button "Next" at bounding box center [532, 628] width 127 height 49
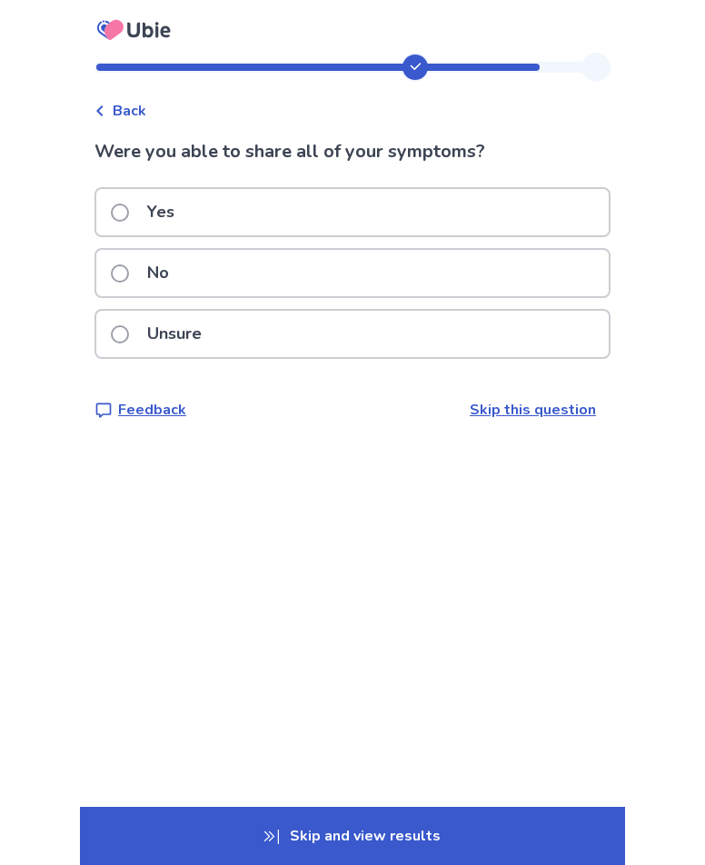
click at [116, 268] on div "No" at bounding box center [352, 273] width 512 height 46
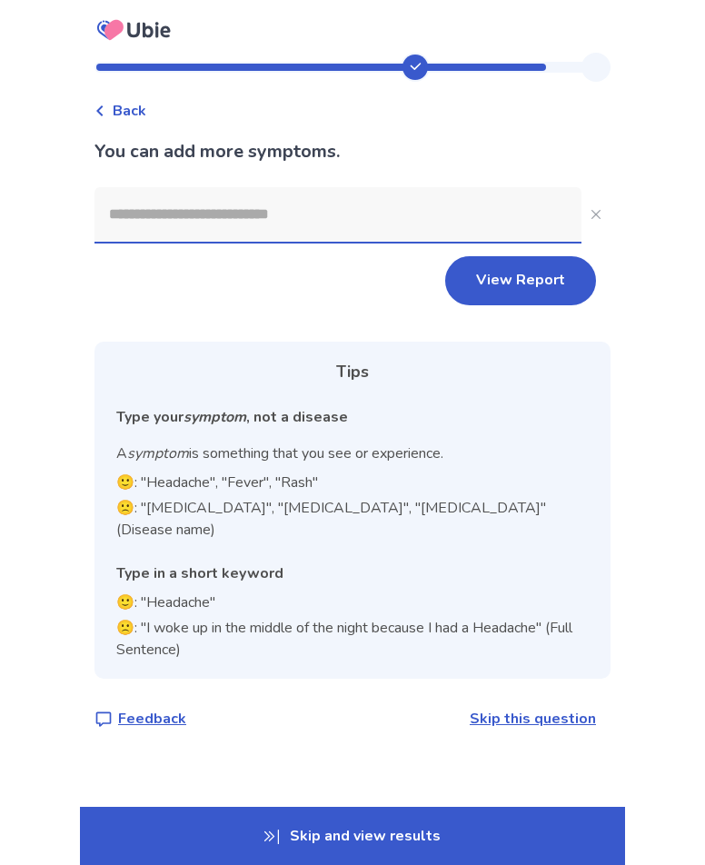
click at [260, 218] on input at bounding box center [337, 214] width 487 height 54
click at [534, 708] on link "Skip this question" at bounding box center [533, 718] width 126 height 20
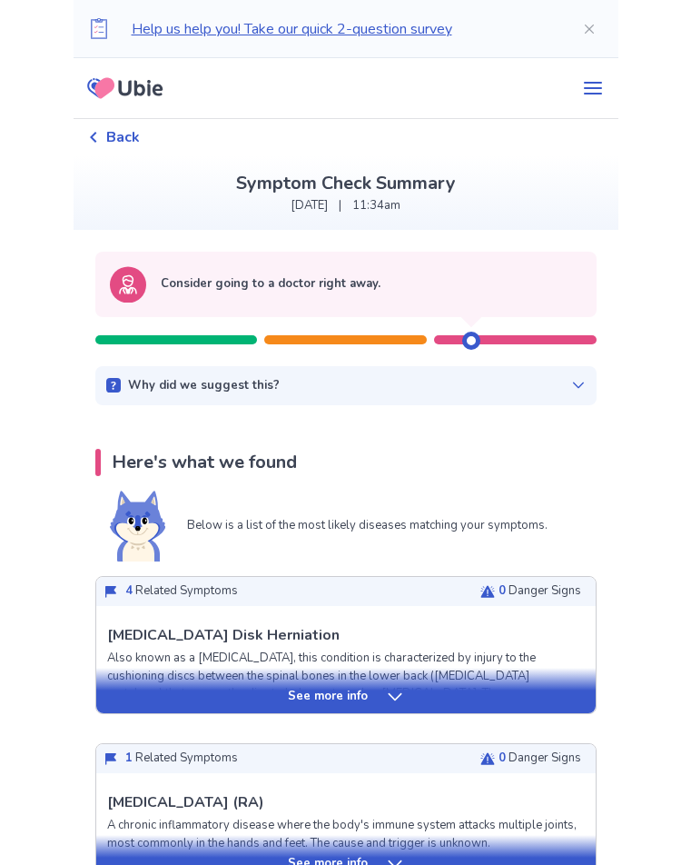
click at [571, 383] on icon at bounding box center [578, 385] width 15 height 15
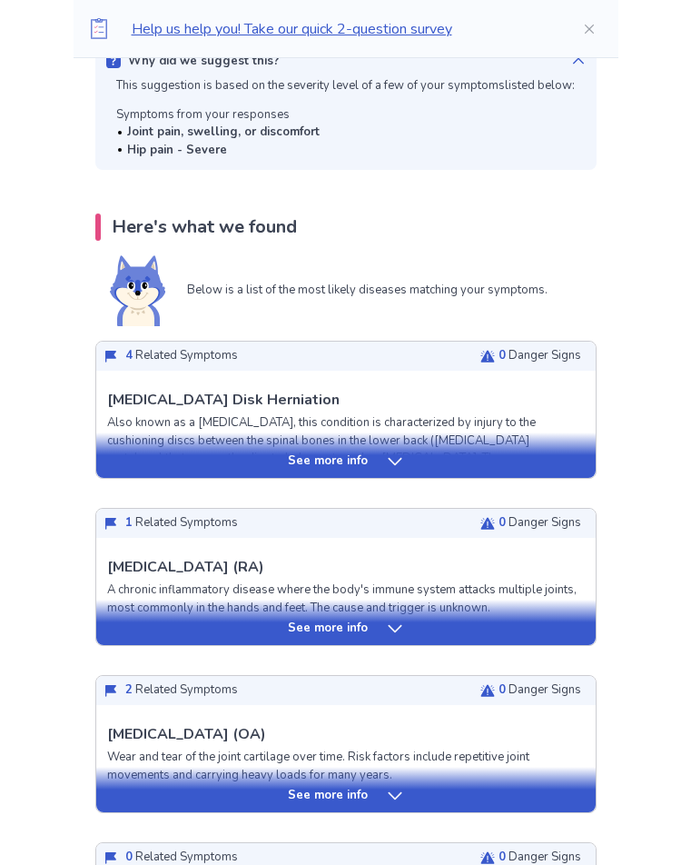
scroll to position [363, 0]
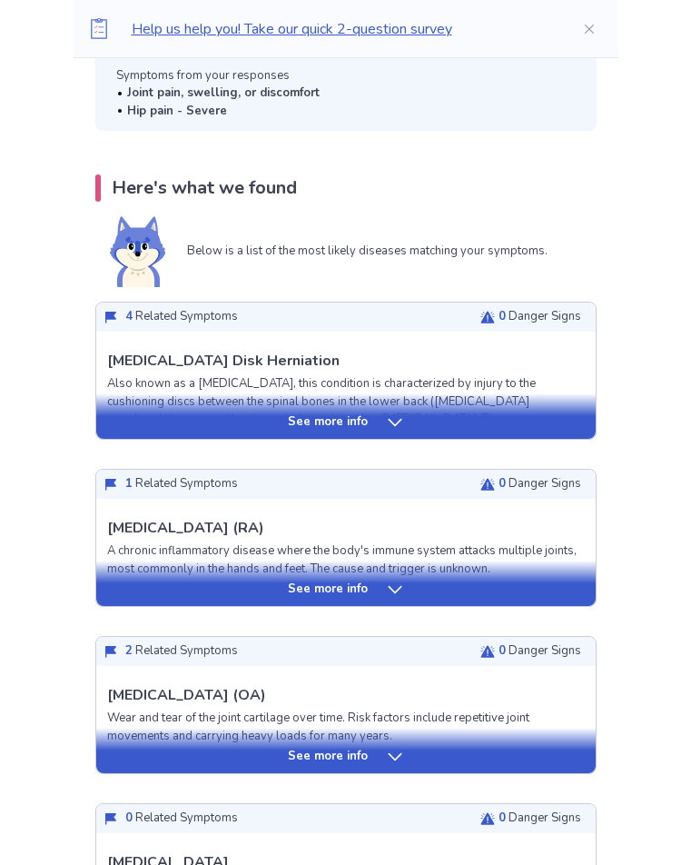
click at [390, 421] on icon at bounding box center [395, 422] width 18 height 18
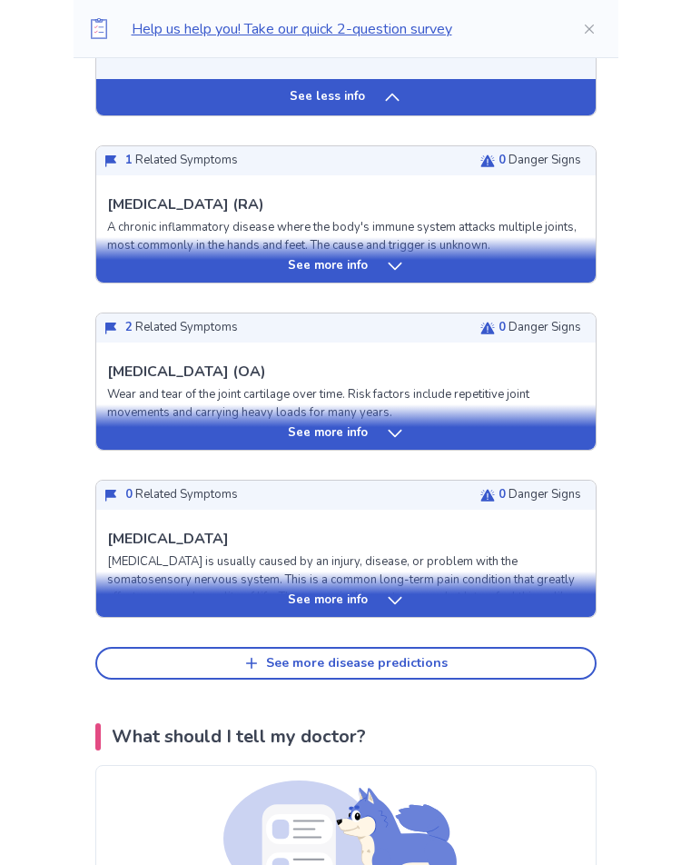
scroll to position [2180, 0]
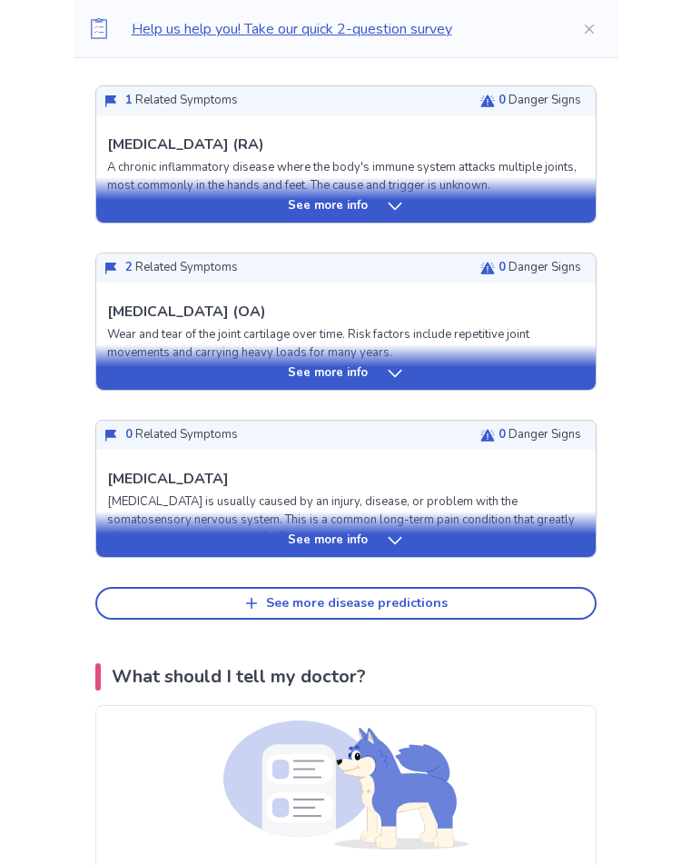
click at [393, 369] on icon at bounding box center [395, 373] width 18 height 18
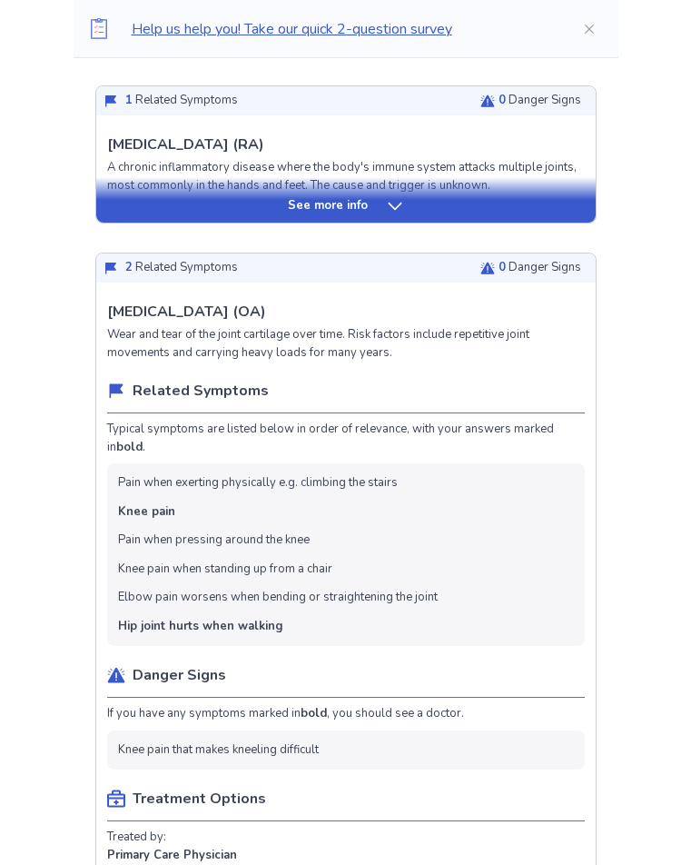
drag, startPoint x: 131, startPoint y: 565, endPoint x: 346, endPoint y: 572, distance: 215.4
click at [346, 572] on ul "Pain when exerting physically e.g. climbing the stairs Knee pain Pain when pres…" at bounding box center [346, 554] width 478 height 183
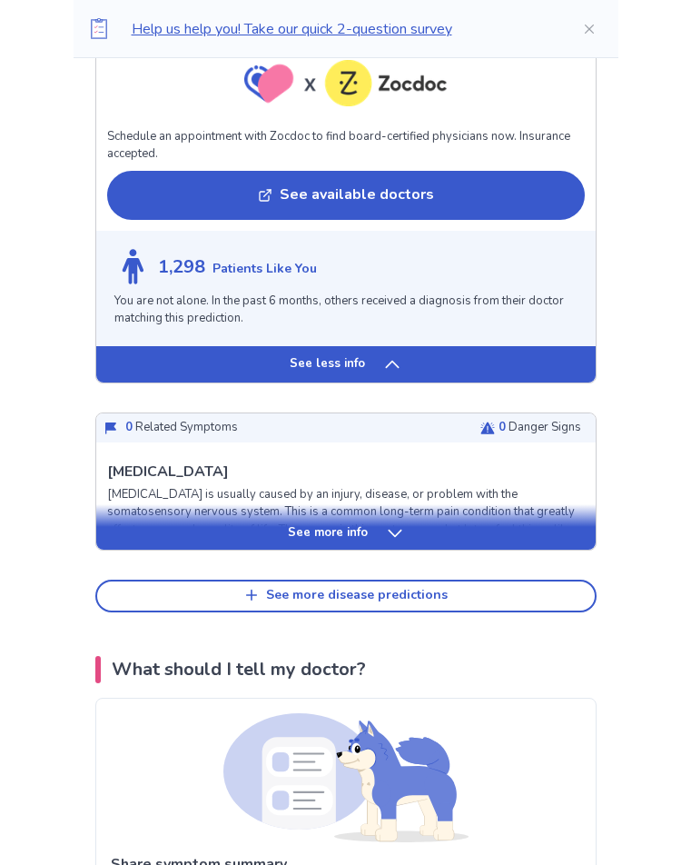
scroll to position [3542, 0]
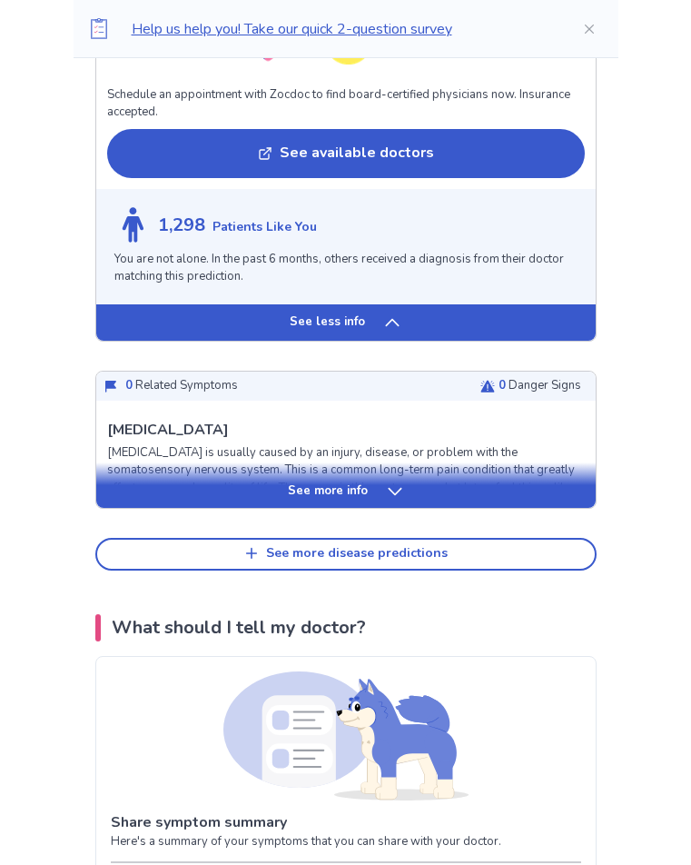
click at [344, 556] on div "See more disease predictions" at bounding box center [357, 553] width 182 height 15
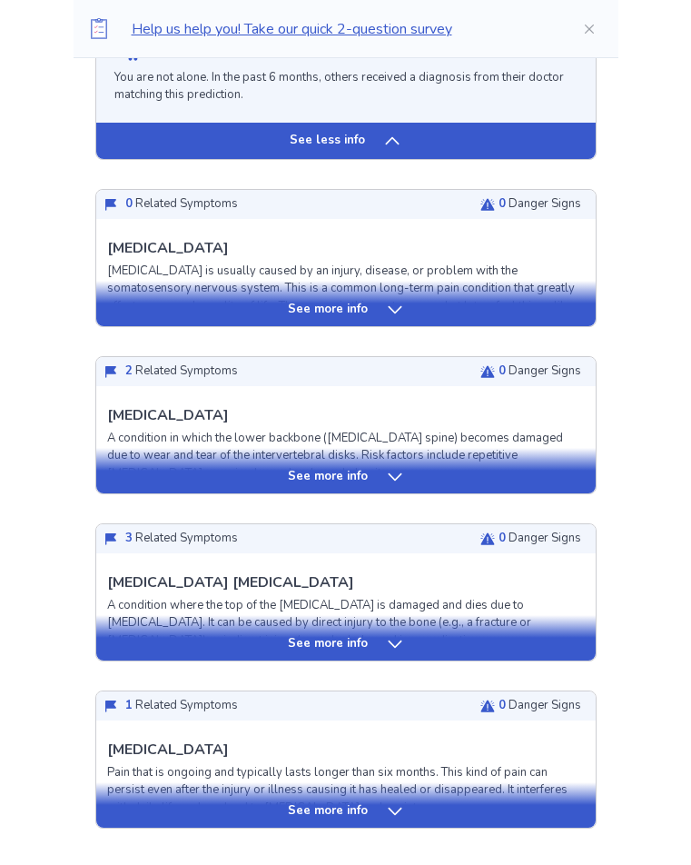
scroll to position [3814, 0]
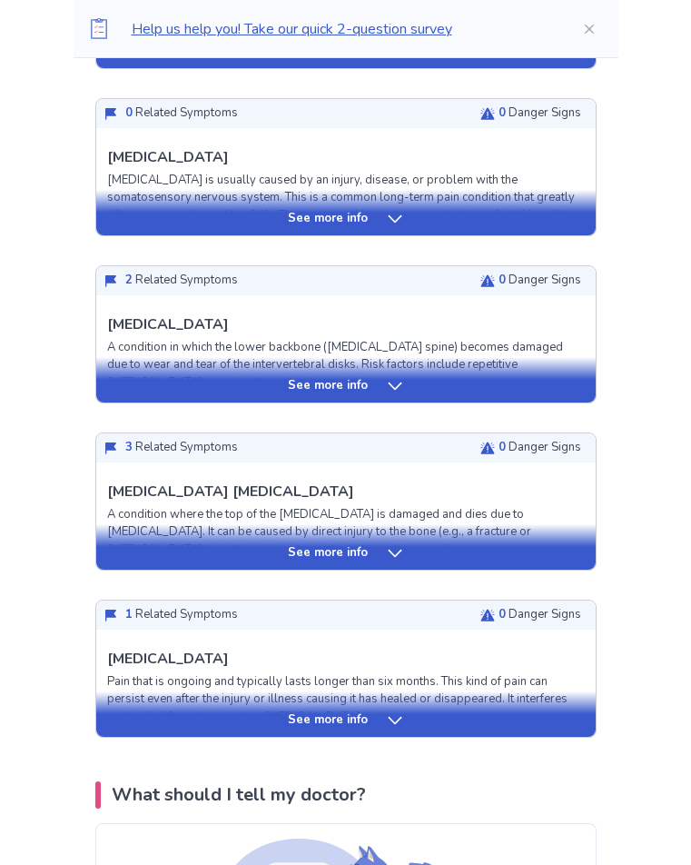
click at [391, 544] on icon at bounding box center [395, 553] width 18 height 18
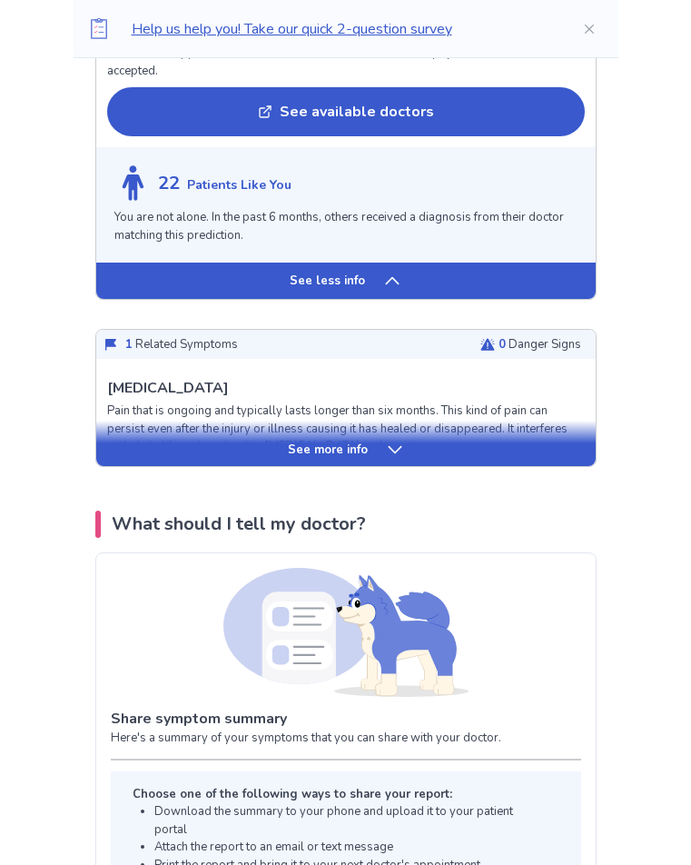
scroll to position [5358, 0]
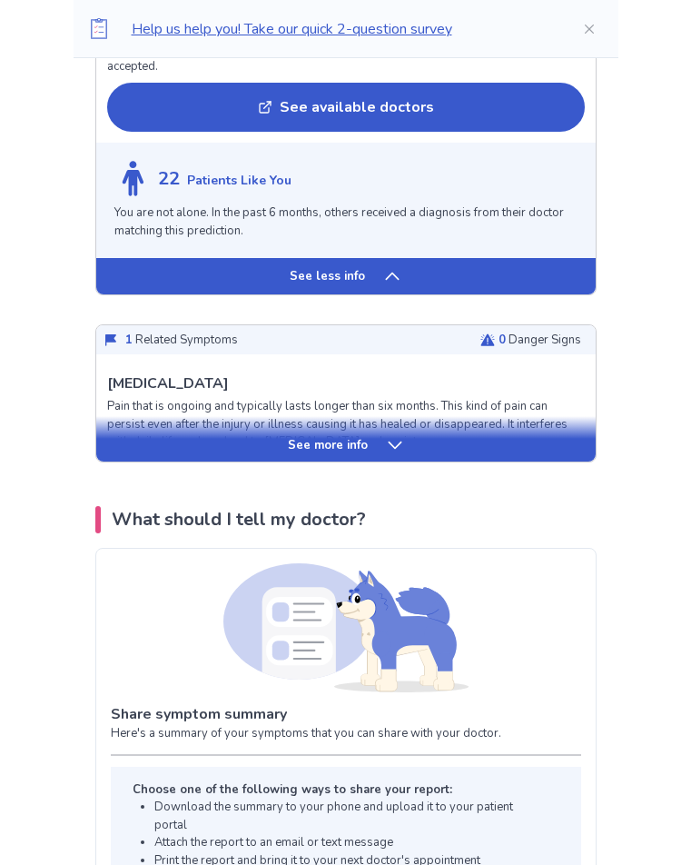
click at [386, 436] on icon at bounding box center [395, 445] width 18 height 18
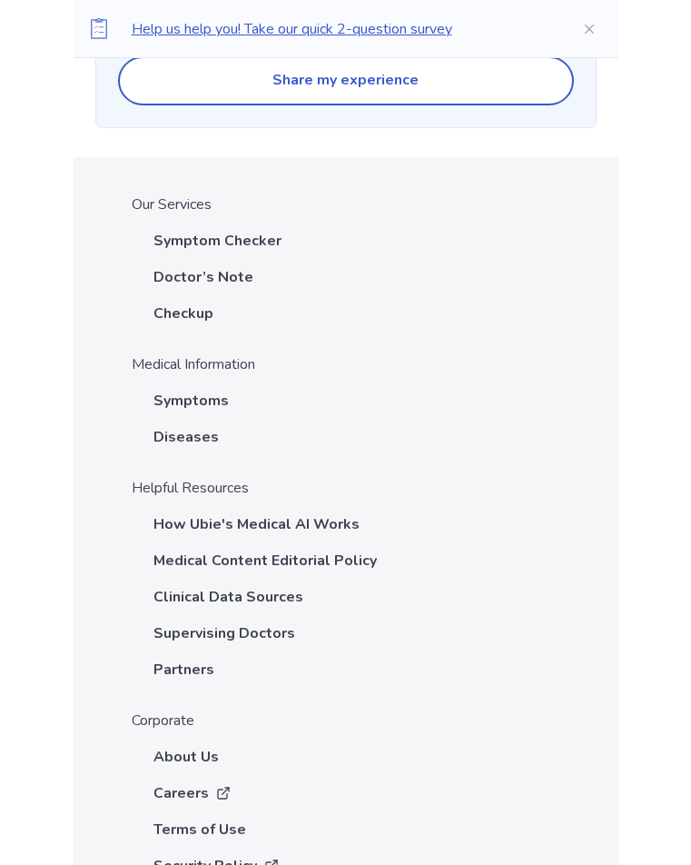
scroll to position [10081, 0]
